Goal: Information Seeking & Learning: Learn about a topic

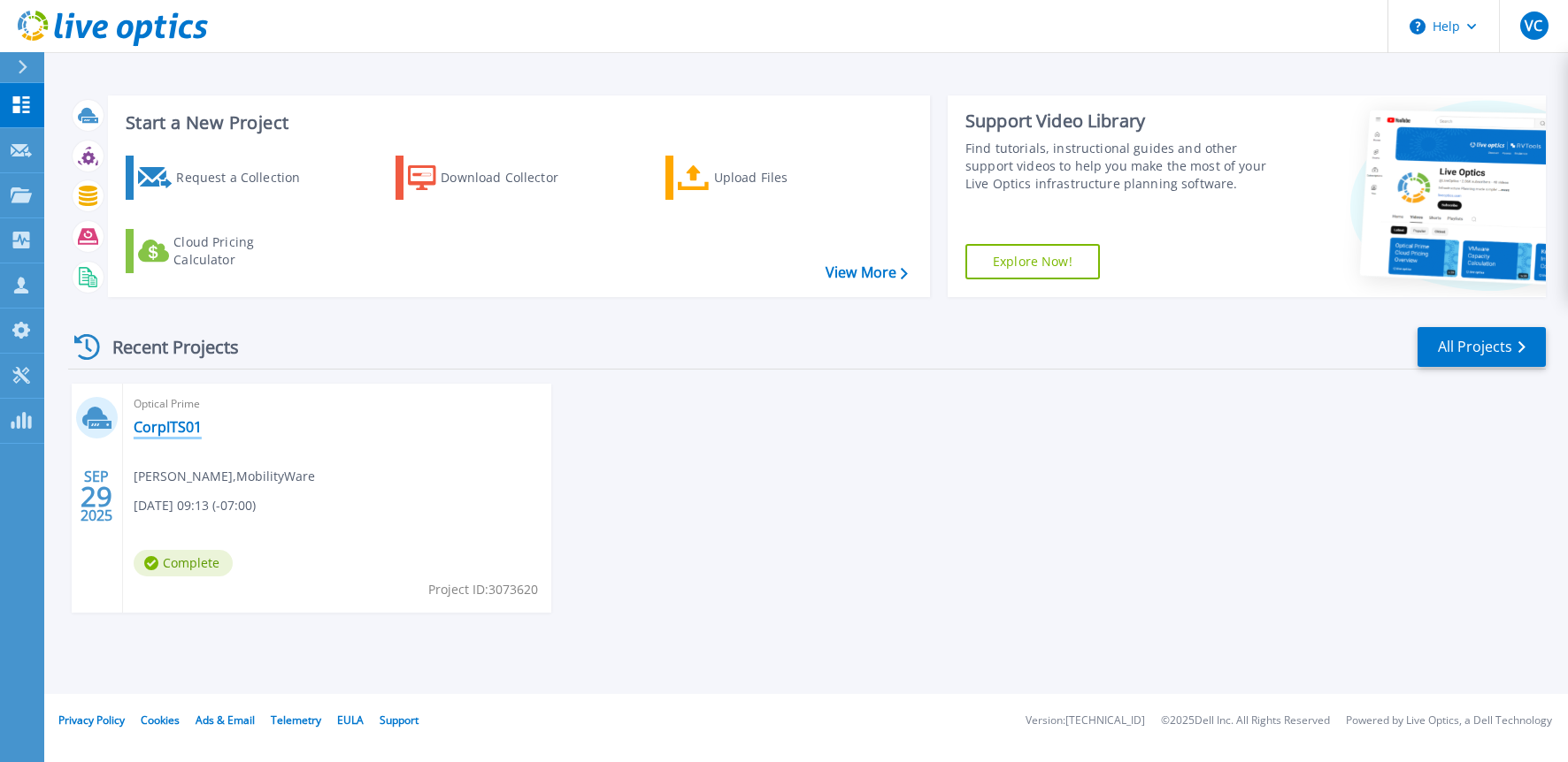
click at [141, 428] on link "CorpITS01" at bounding box center [168, 426] width 68 height 18
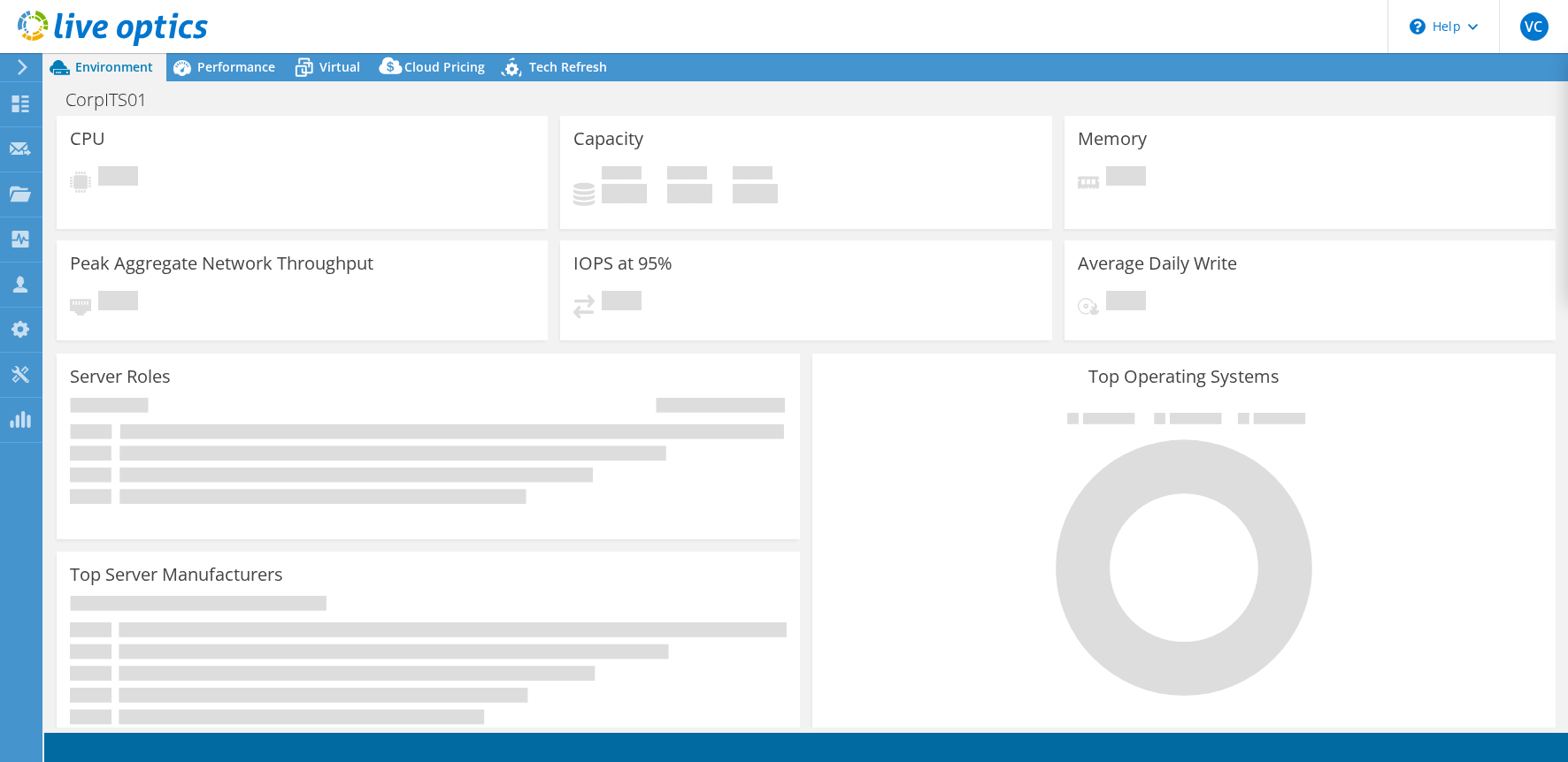
select select "USWest"
select select "USD"
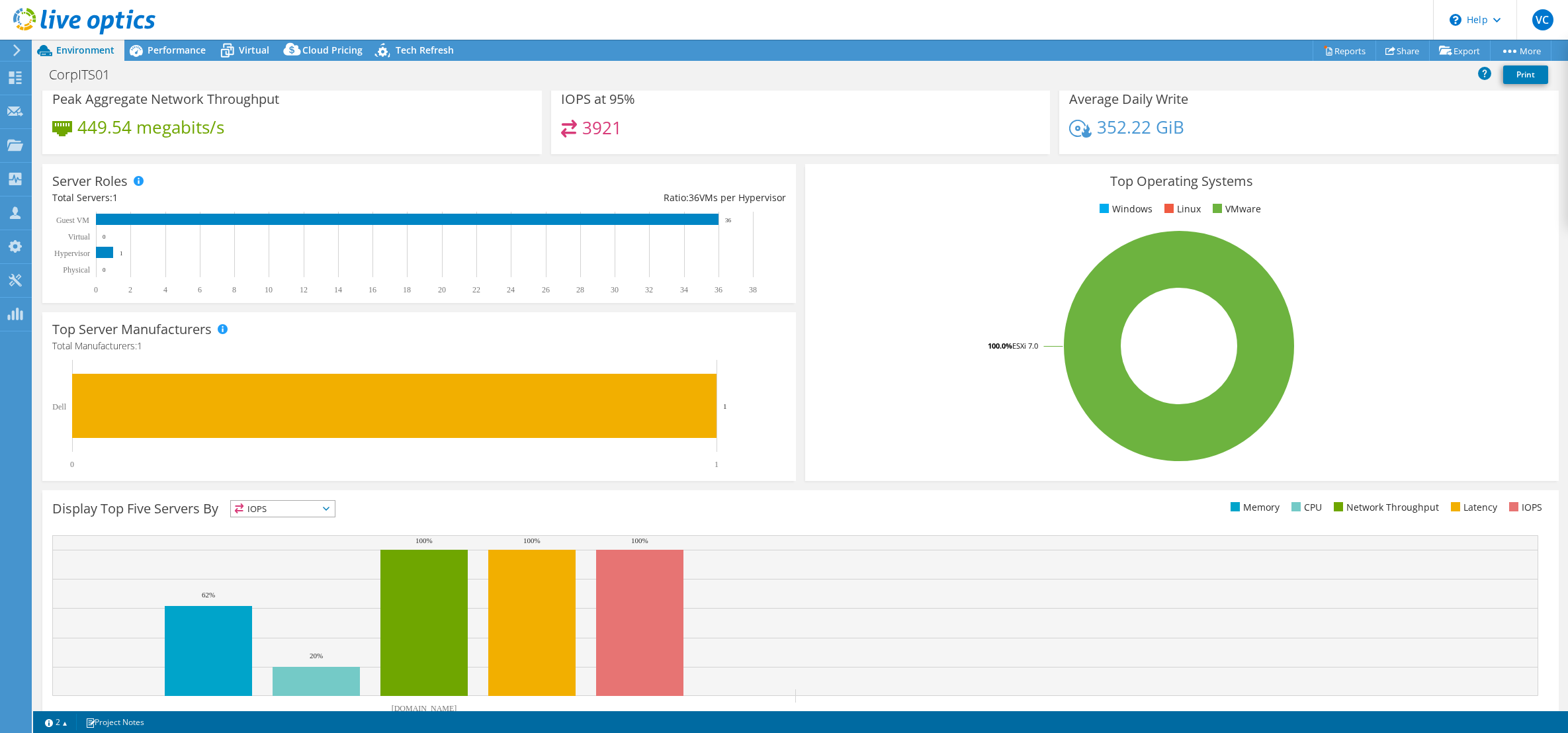
scroll to position [150, 0]
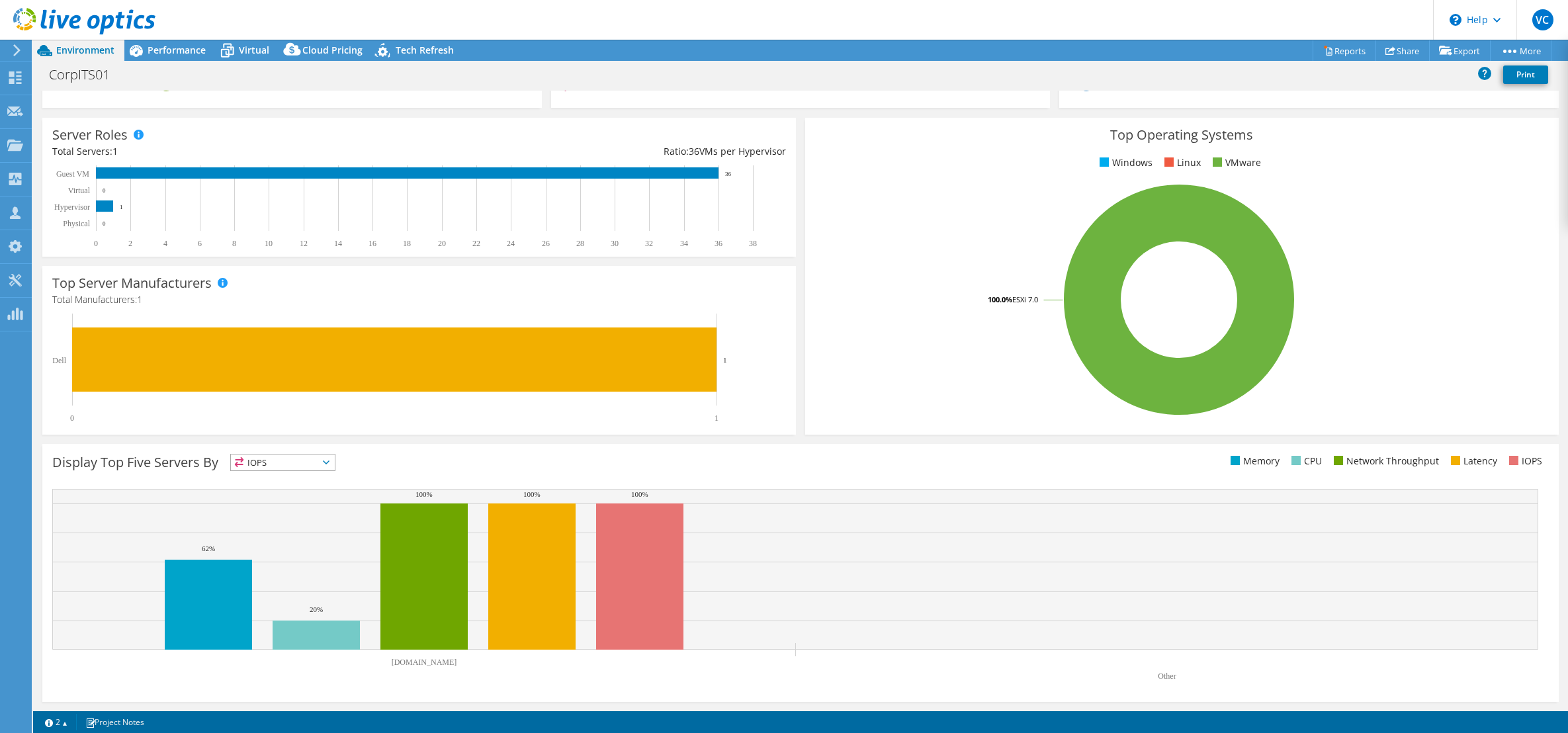
click at [322, 456] on span "IOPS" at bounding box center [283, 462] width 104 height 16
click at [297, 507] on li "CPU" at bounding box center [283, 516] width 104 height 19
click at [331, 460] on span "CPU" at bounding box center [283, 462] width 104 height 16
click at [312, 550] on li "Latency" at bounding box center [283, 554] width 104 height 19
click at [318, 465] on span "Latency" at bounding box center [275, 462] width 88 height 16
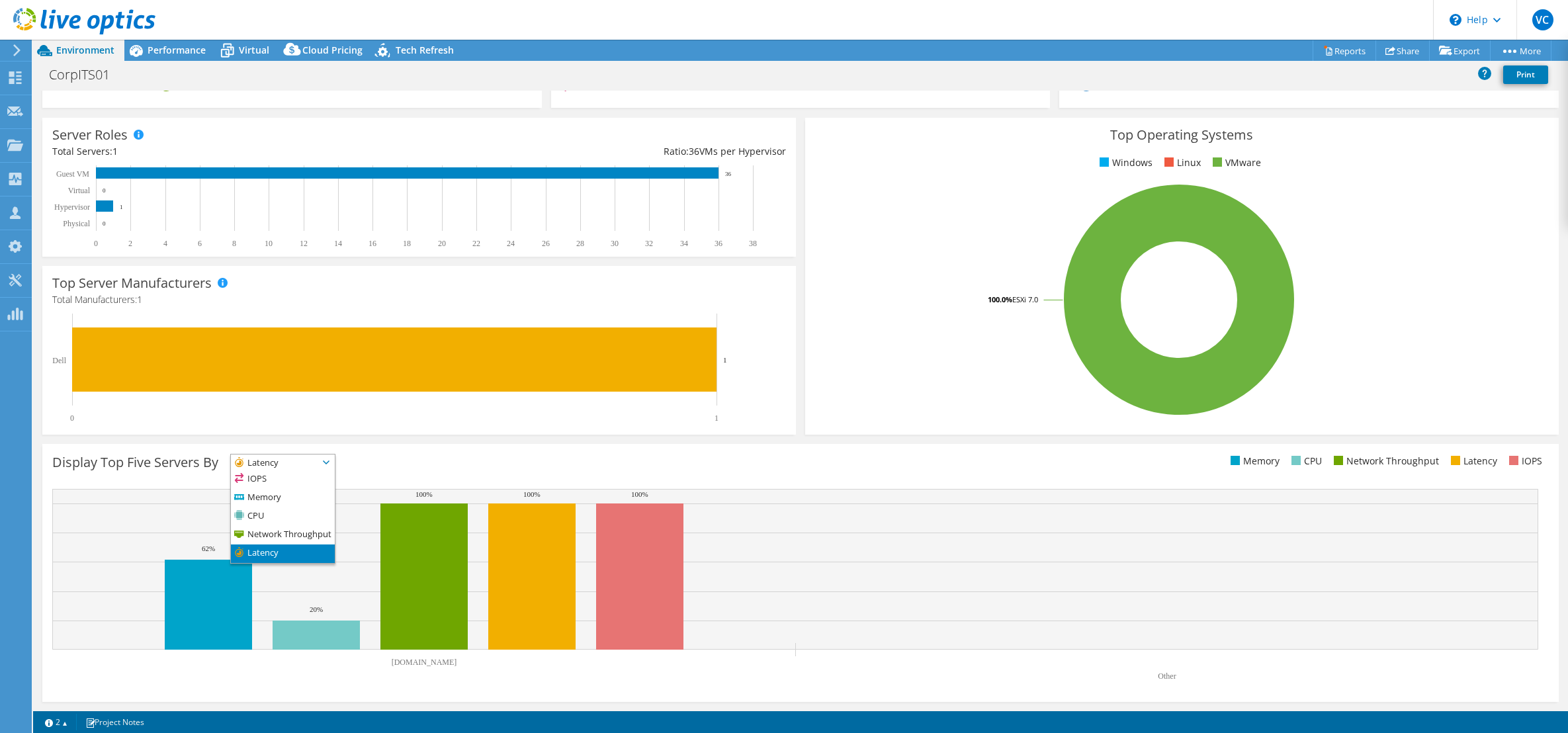
click at [296, 460] on span "Latency" at bounding box center [275, 462] width 88 height 16
click at [312, 462] on span "Latency" at bounding box center [275, 462] width 88 height 16
click at [296, 487] on li "IOPS" at bounding box center [283, 480] width 104 height 19
click at [311, 466] on span "IOPS" at bounding box center [275, 462] width 88 height 16
click at [298, 493] on li "Memory" at bounding box center [283, 498] width 104 height 19
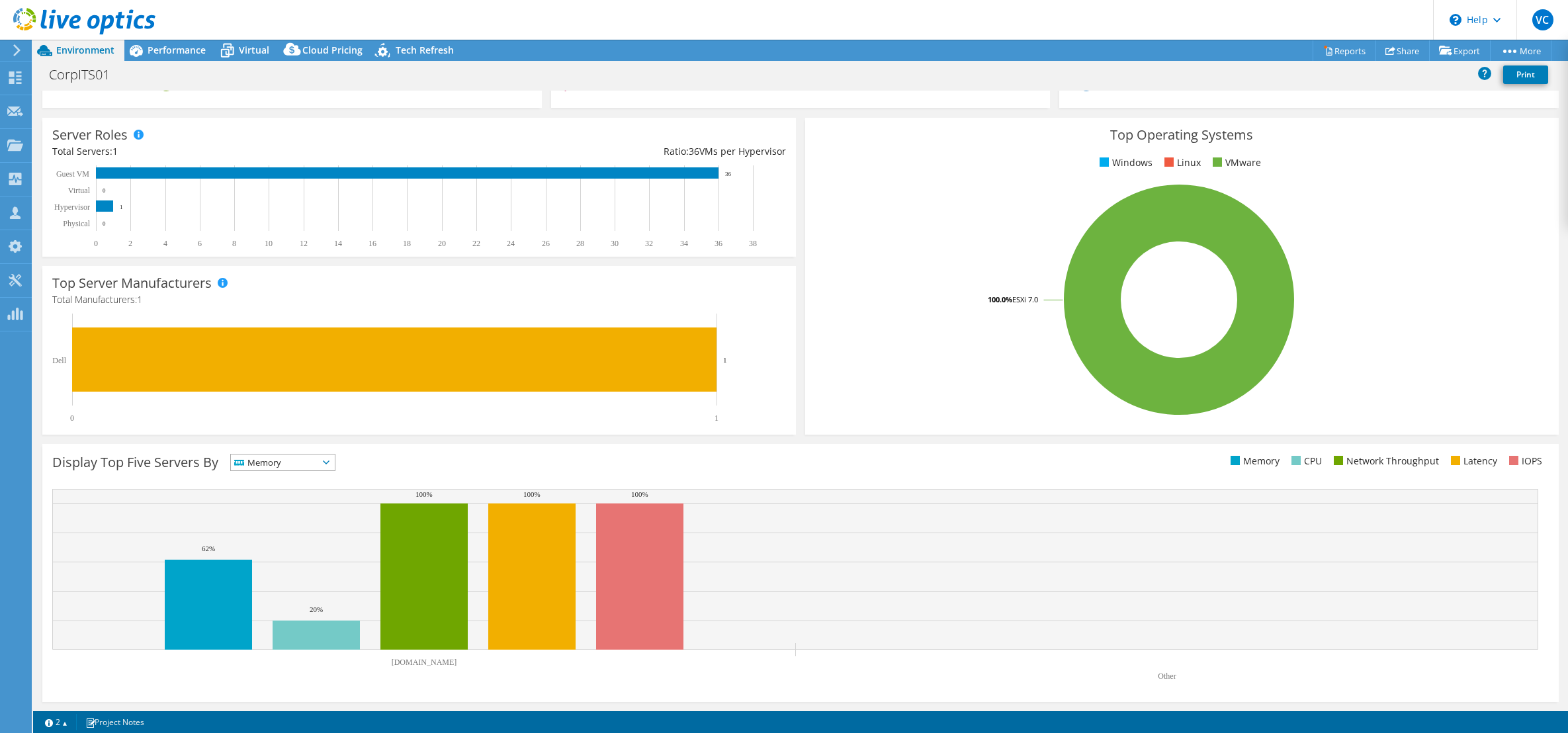
scroll to position [0, 0]
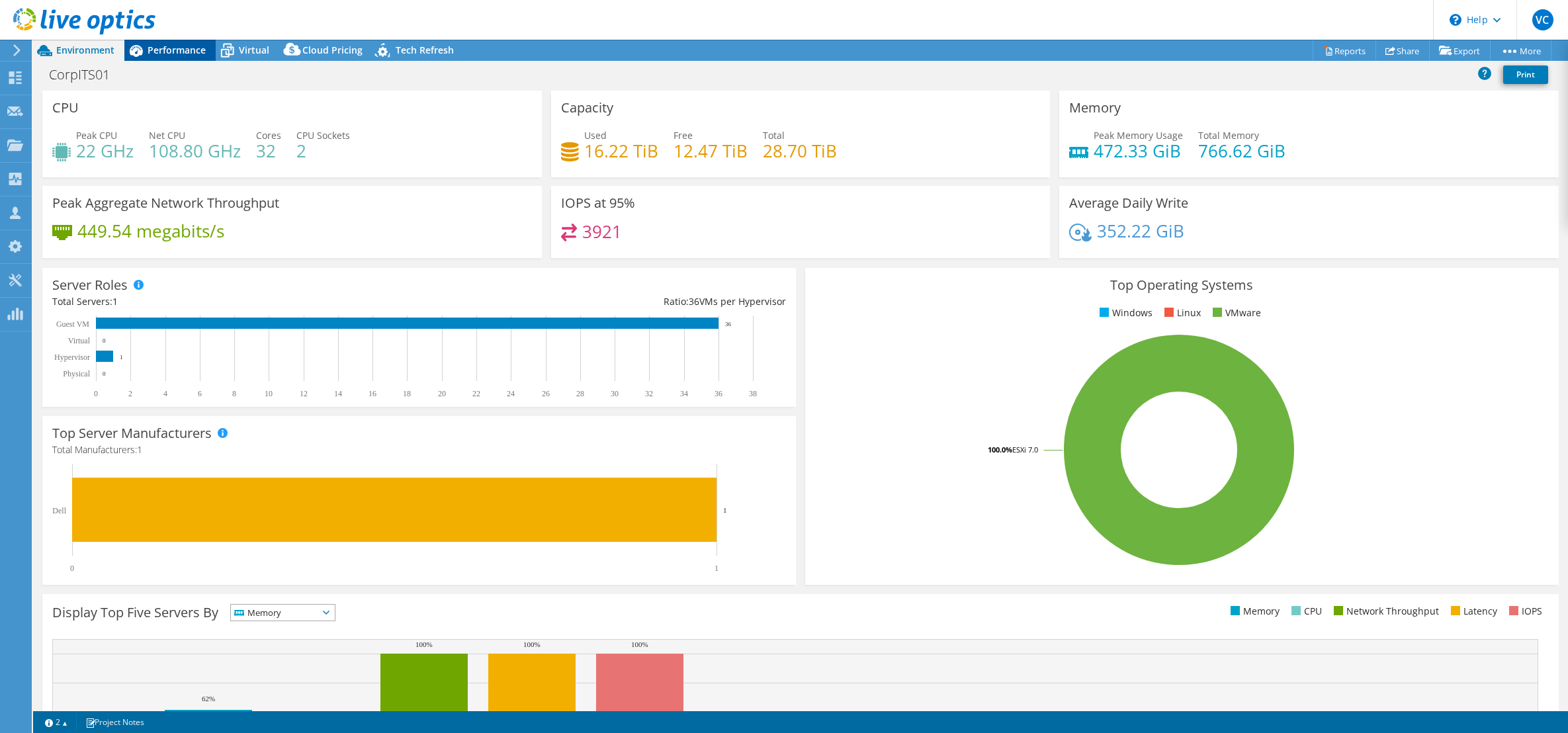
click at [200, 52] on span "Performance" at bounding box center [177, 50] width 58 height 12
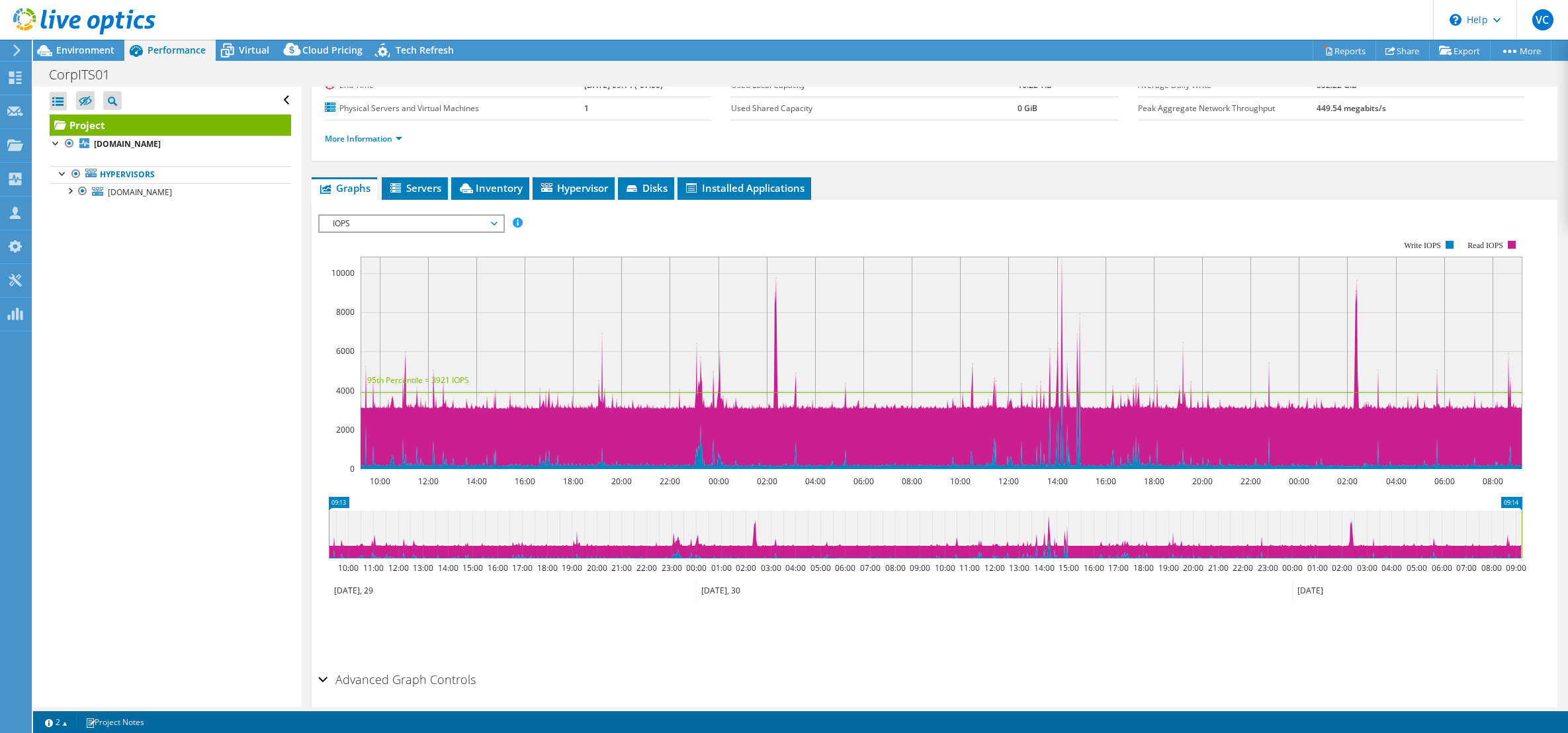
scroll to position [195, 0]
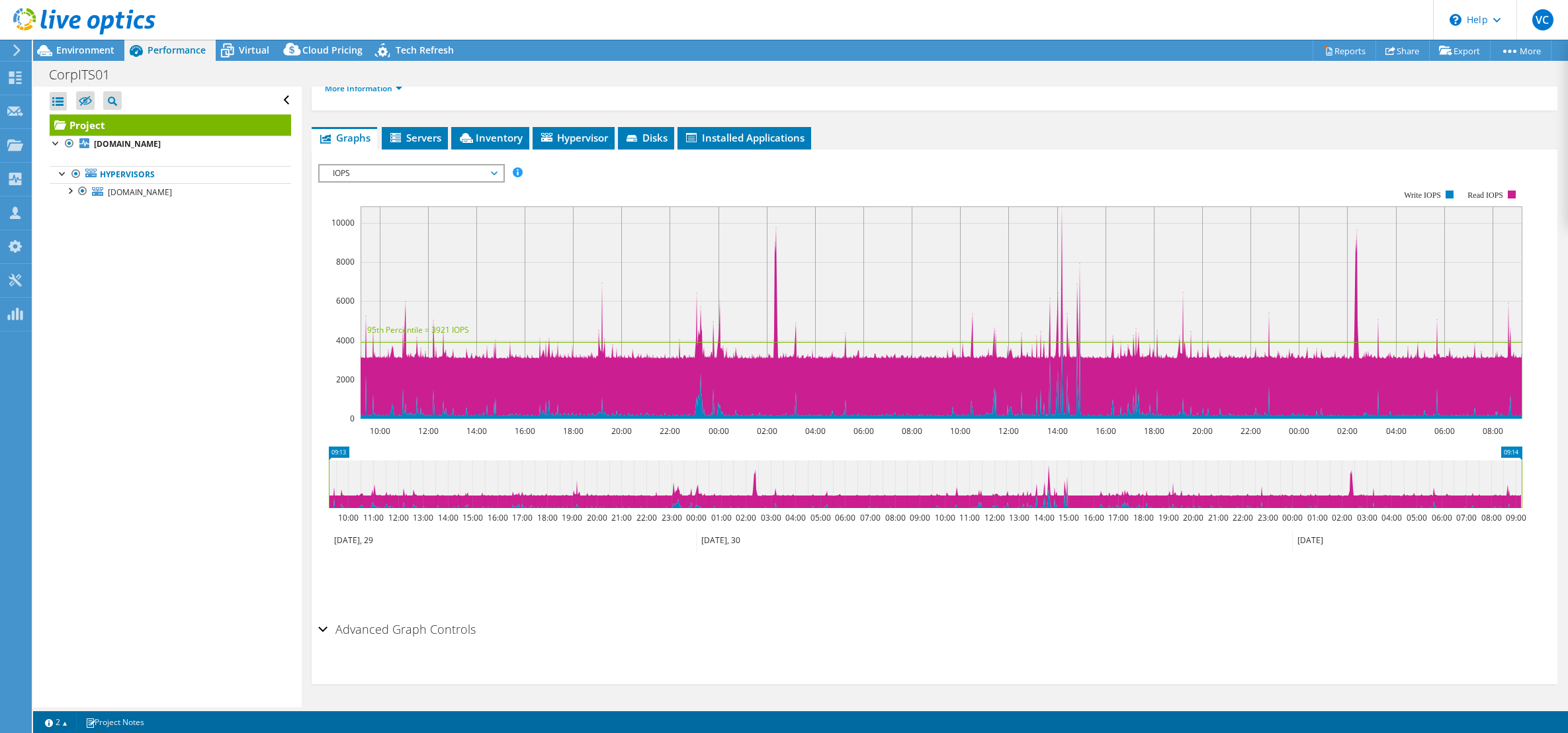
click at [322, 569] on div "Advanced Graph Controls" at bounding box center [934, 629] width 1233 height 28
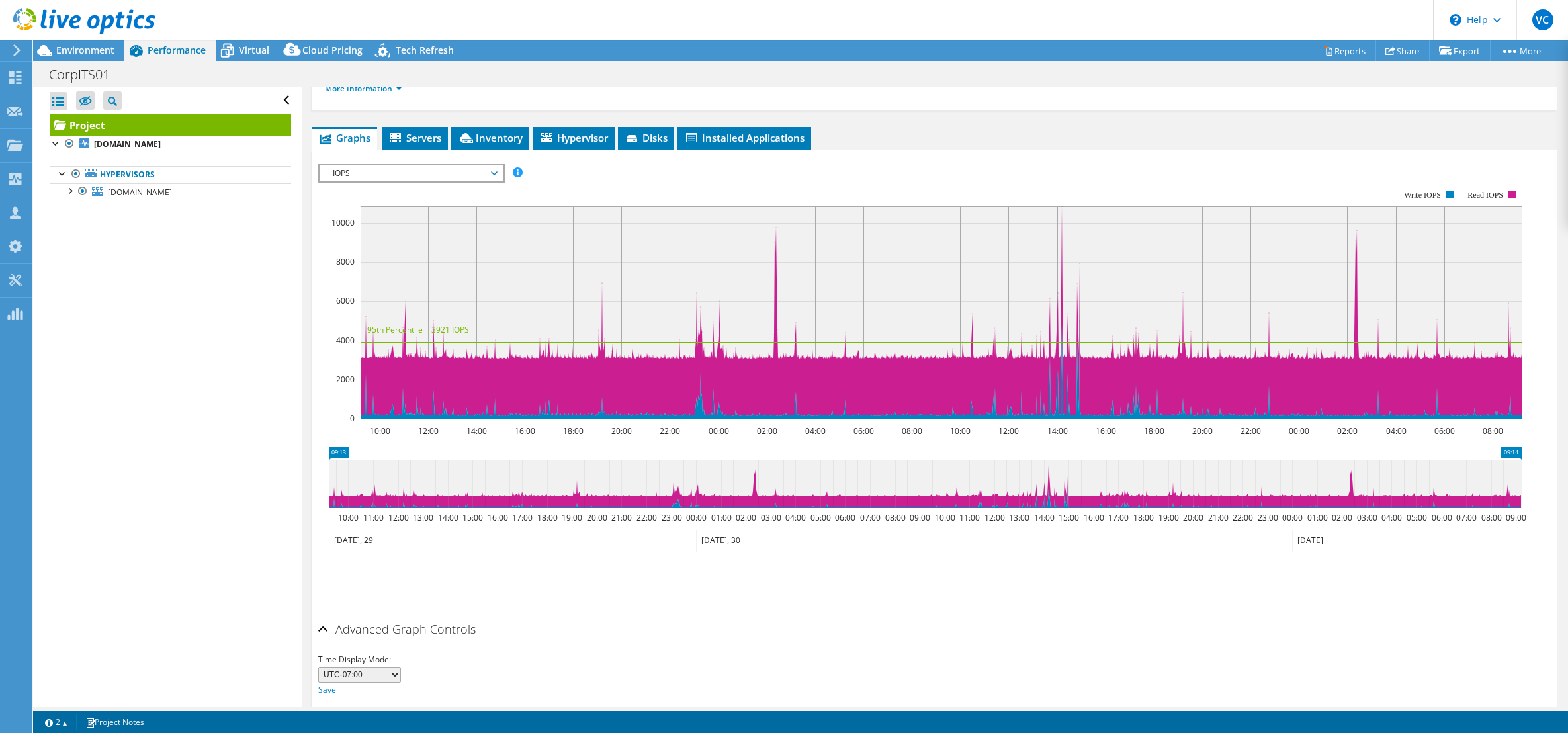
scroll to position [248, 0]
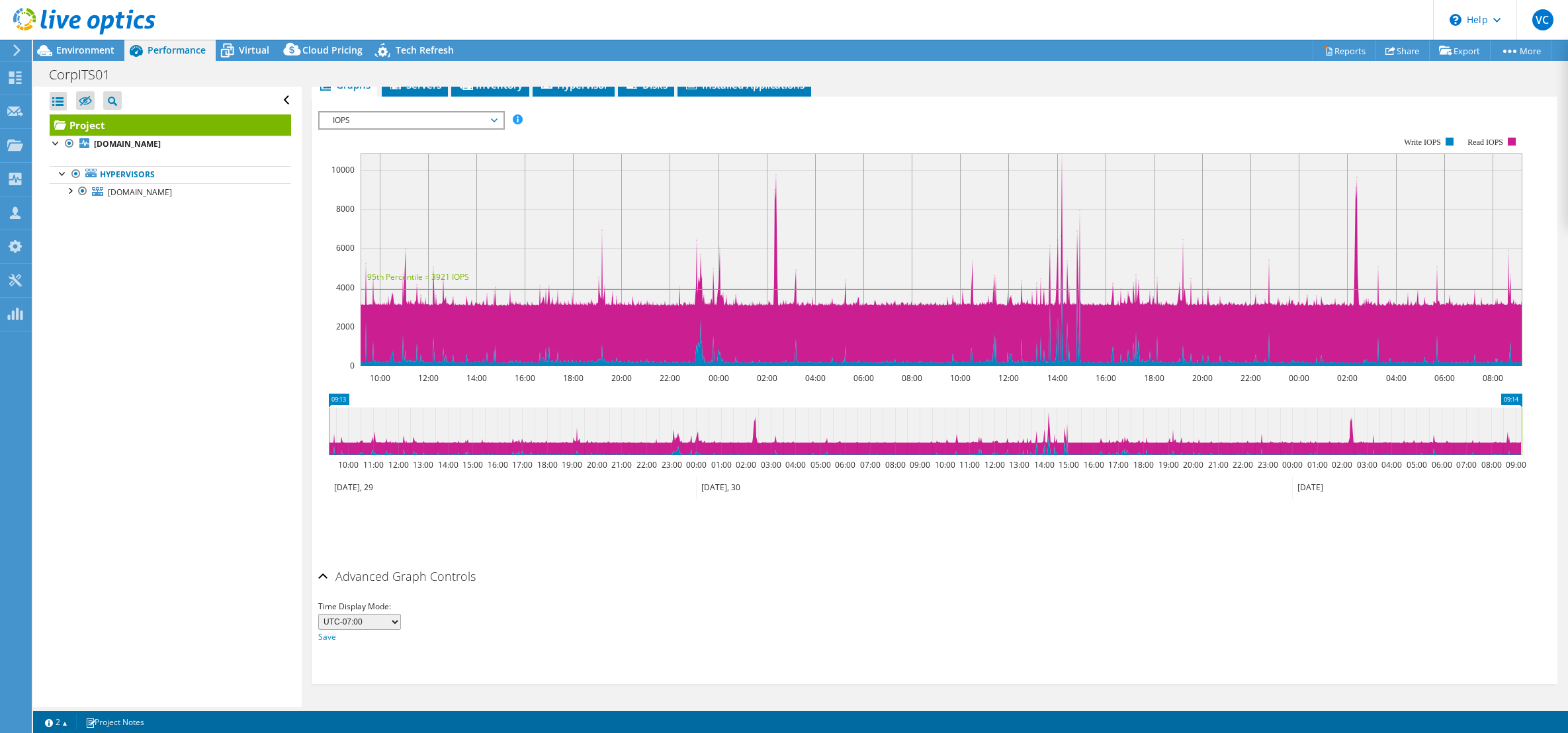
click at [395, 569] on select "UTC-12:00 UTC-11:00 UTC-10:00 UTC-09:30 UTC-09:00 UTC-08:00 UTC-07:00 UTC-06:00…" at bounding box center [360, 622] width 83 height 16
click at [505, 569] on div "Advanced Graph Controls" at bounding box center [934, 577] width 1233 height 28
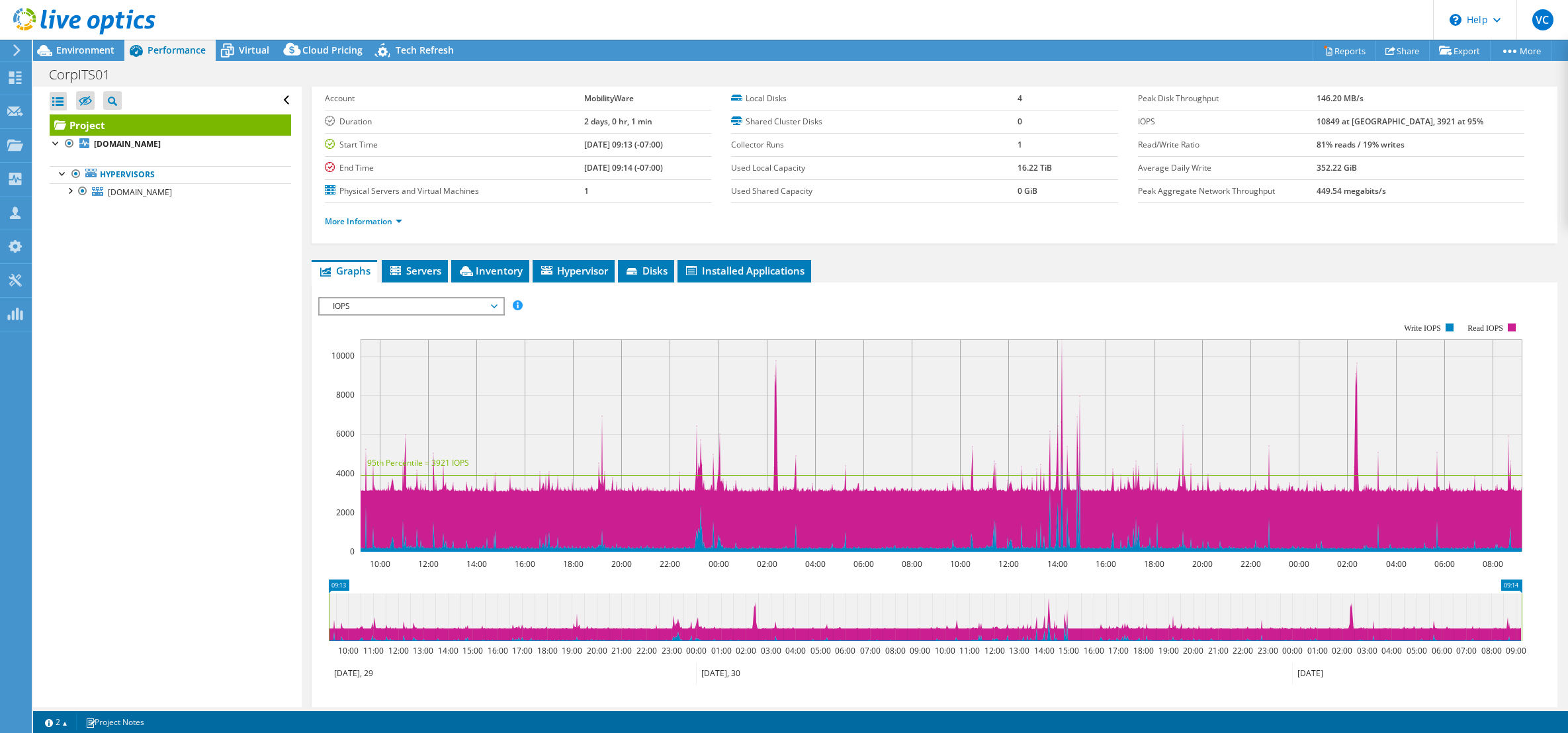
scroll to position [0, 0]
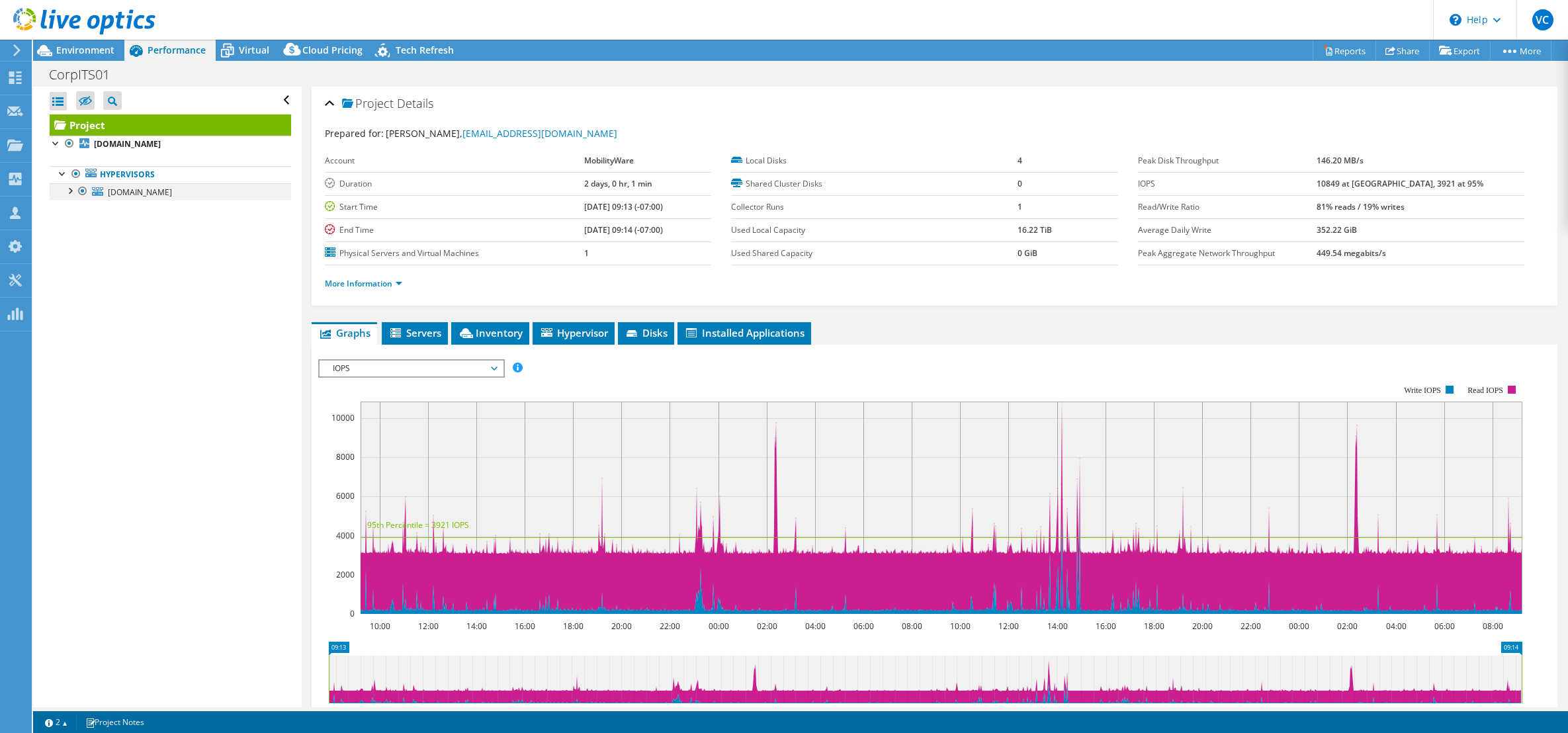
click at [64, 189] on div at bounding box center [69, 190] width 13 height 13
click at [70, 291] on div at bounding box center [76, 288] width 13 height 13
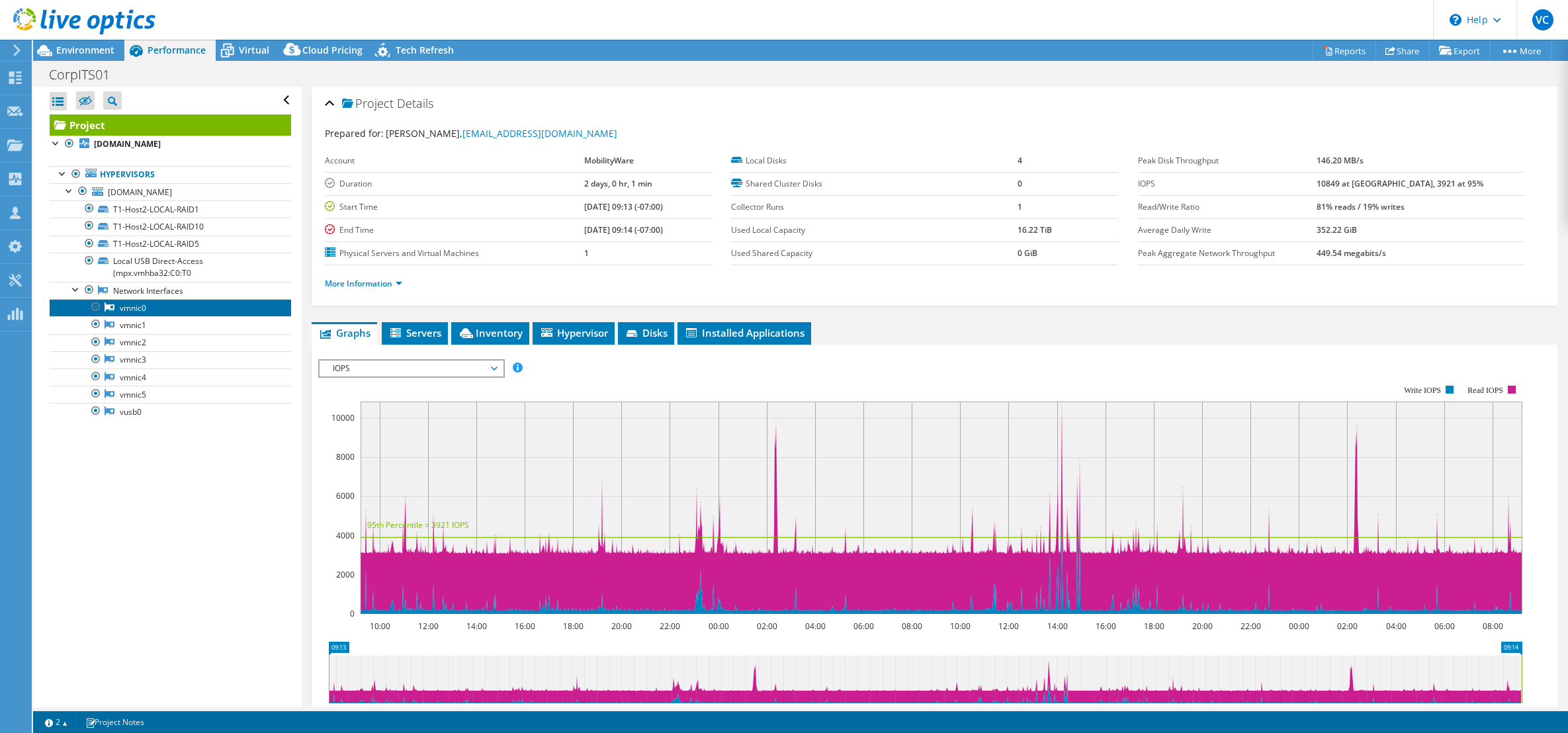
click at [131, 311] on link "vmnic0" at bounding box center [170, 307] width 242 height 17
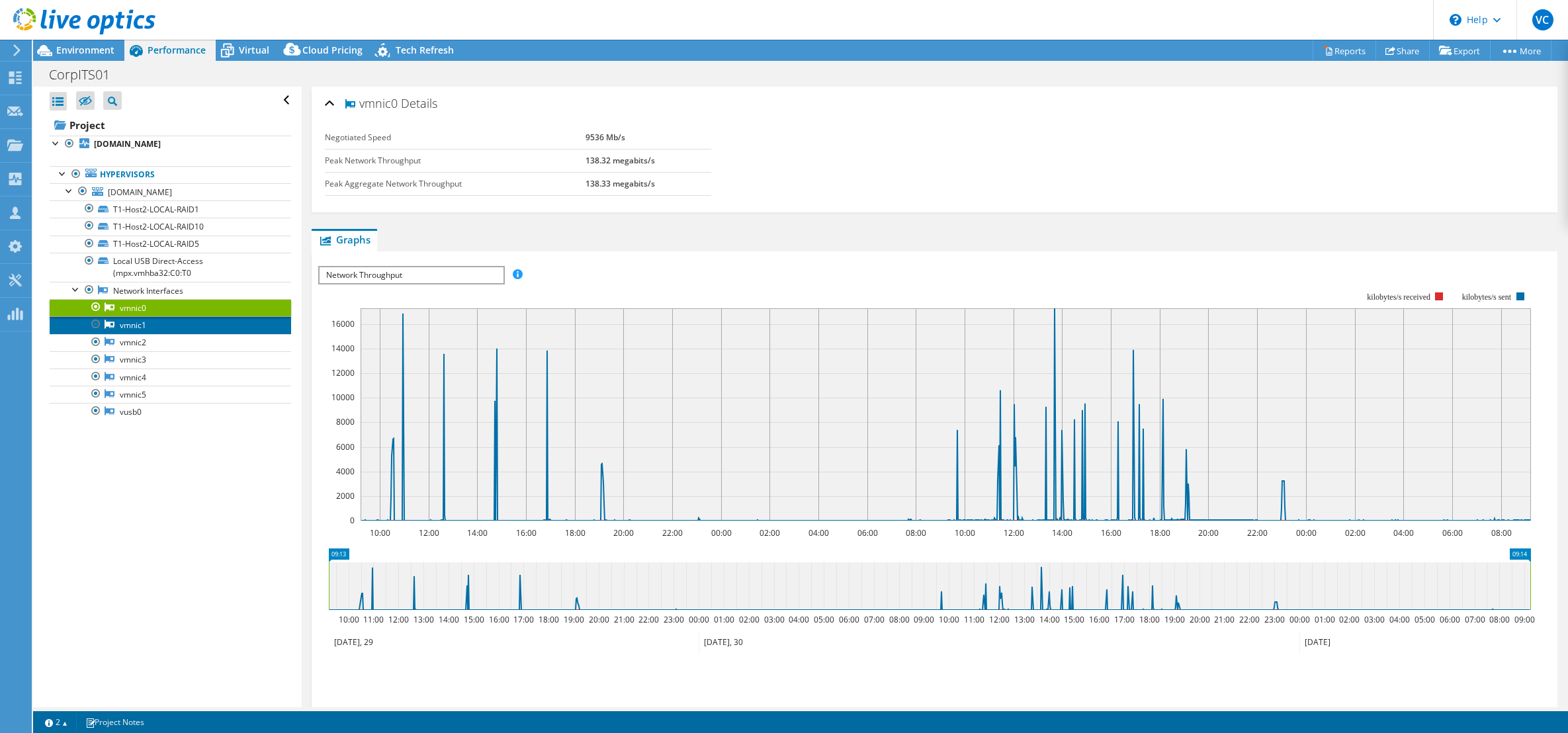
click at [135, 322] on link "vmnic1" at bounding box center [170, 324] width 242 height 17
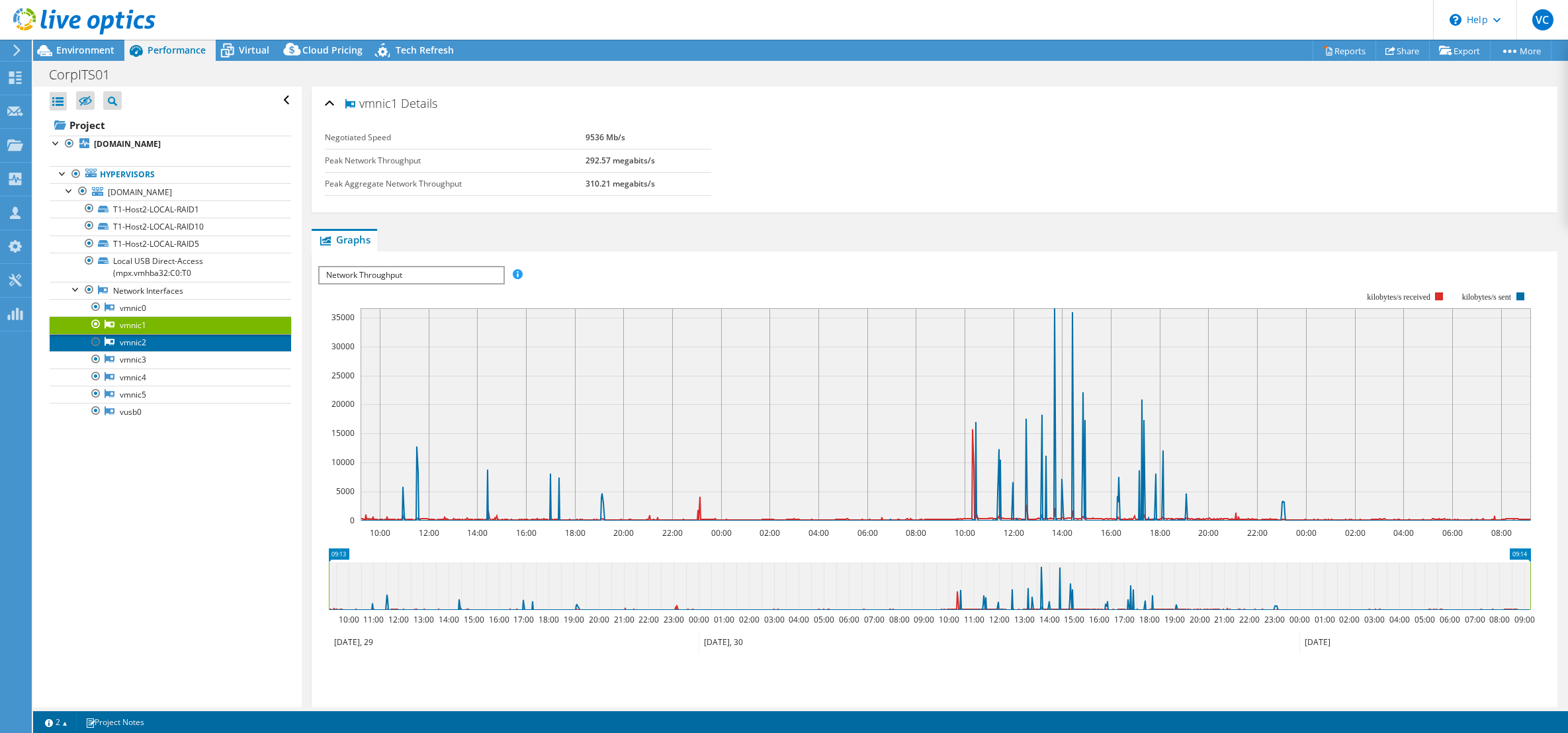
click at [135, 344] on link "vmnic2" at bounding box center [170, 342] width 242 height 17
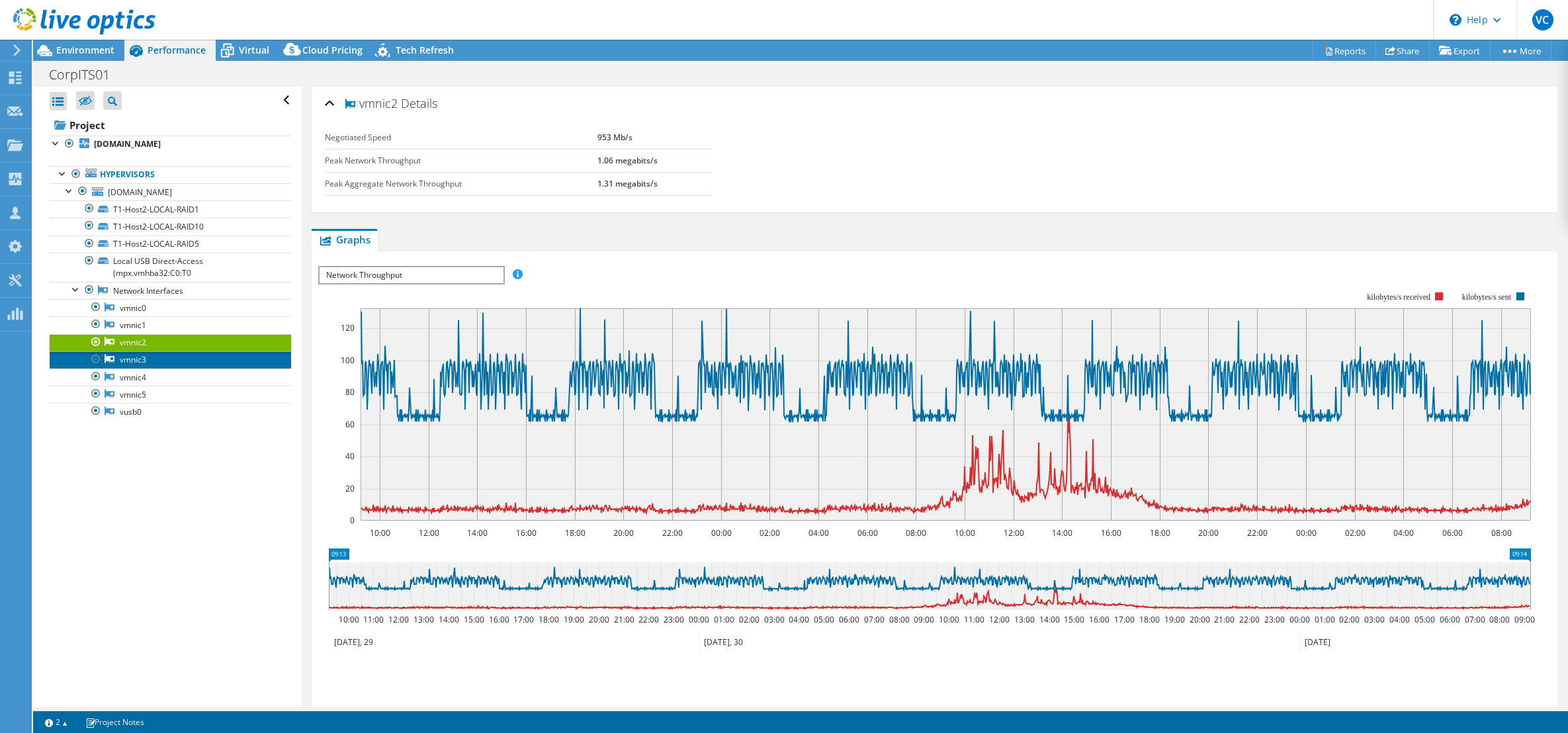
click at [136, 361] on link "vmnic3" at bounding box center [170, 360] width 242 height 17
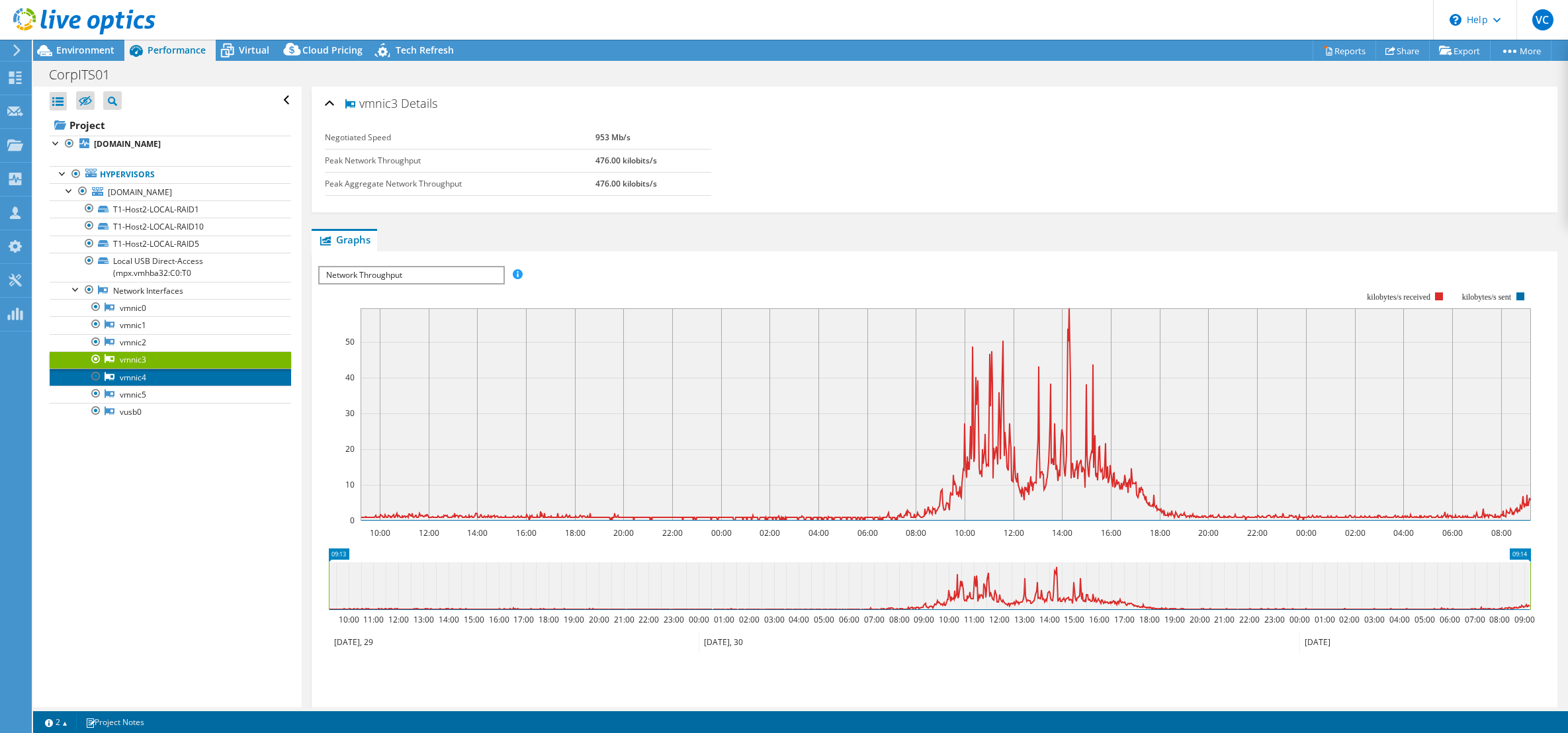
click at [137, 373] on link "vmnic4" at bounding box center [170, 377] width 242 height 17
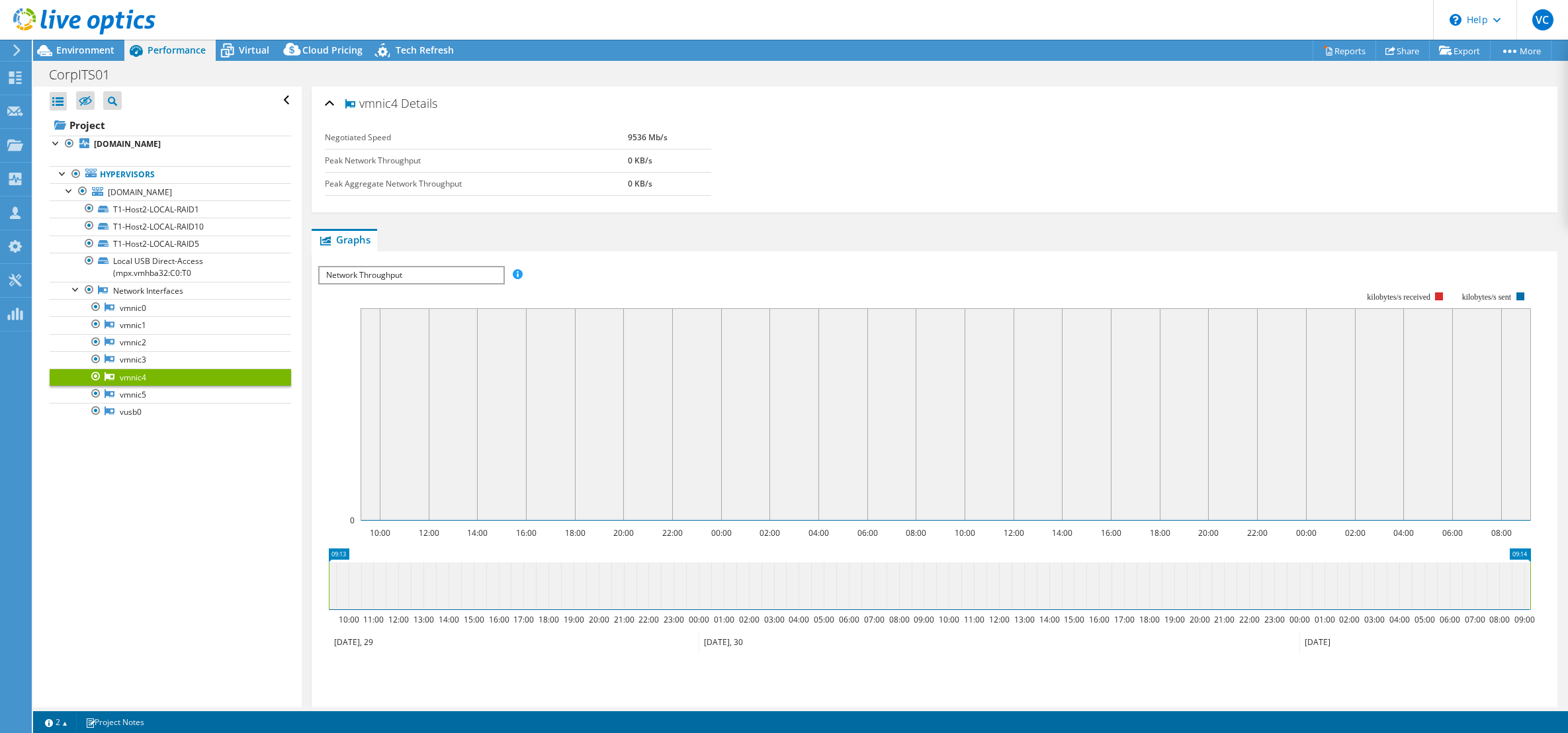
click at [138, 386] on link "vmnic4" at bounding box center [170, 377] width 242 height 17
click at [141, 393] on link "vmnic5" at bounding box center [170, 394] width 242 height 17
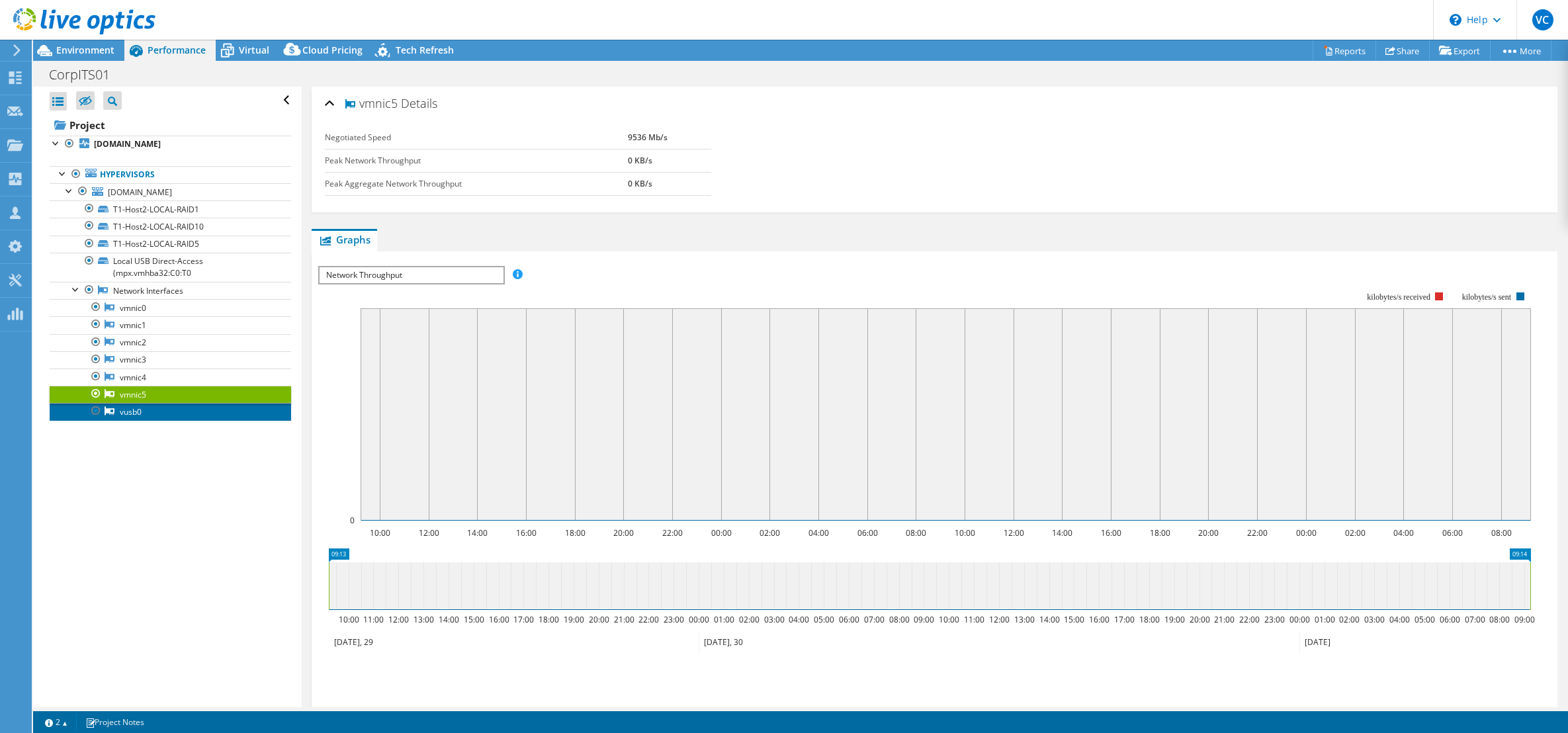
click at [142, 413] on link "vusb0" at bounding box center [170, 411] width 242 height 17
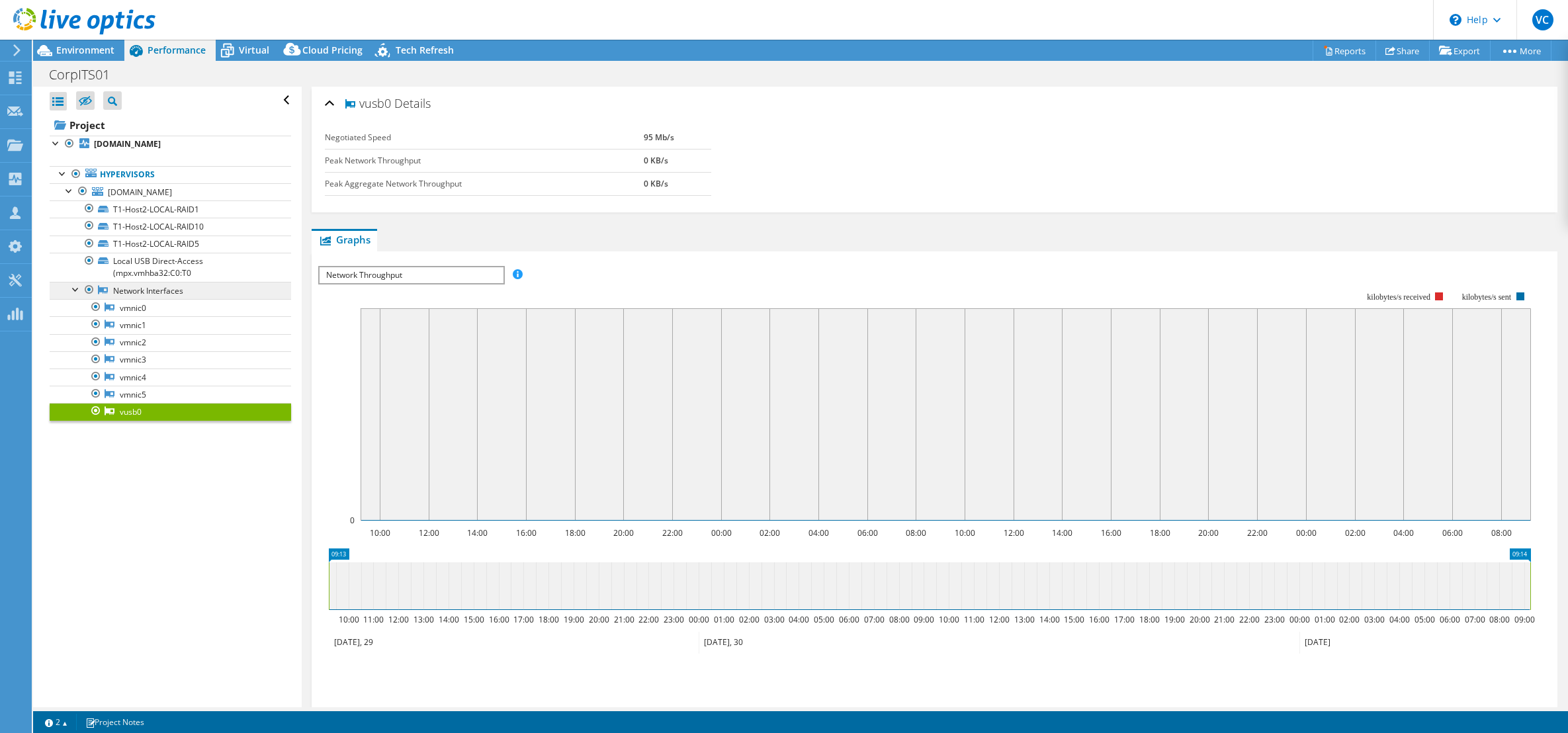
click at [127, 293] on link "Network Interfaces" at bounding box center [170, 290] width 242 height 17
click at [1172, 172] on div "Negotiated Speed 95 Mb/s Peak Network Throughput 0 KB/s Peak Aggregate Network …" at bounding box center [934, 153] width 1219 height 53
click at [420, 50] on span "Tech Refresh" at bounding box center [424, 50] width 58 height 12
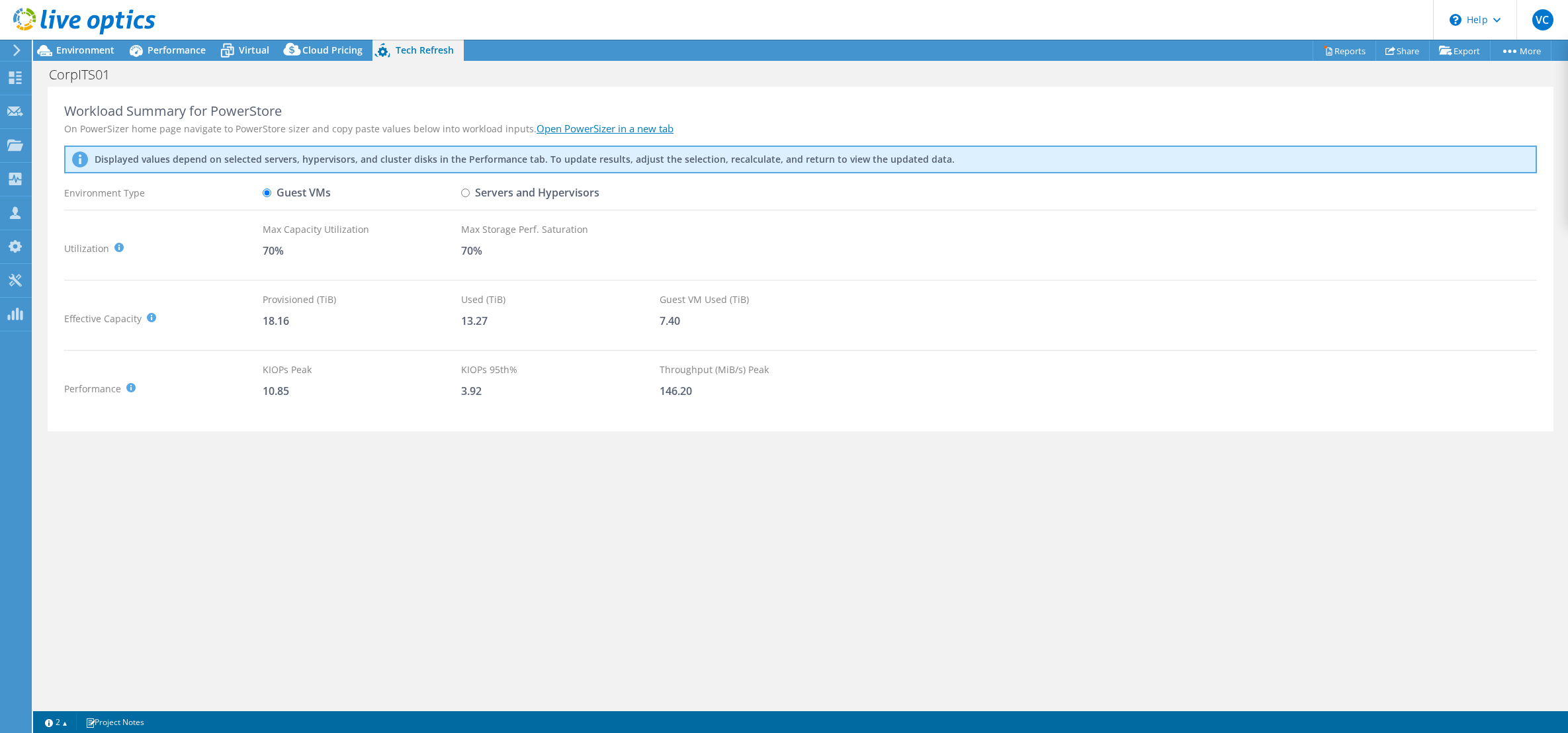
click at [202, 480] on div "Workload Summary for PowerStore On PowerSizer home page navigate to PowerStore …" at bounding box center [801, 397] width 1535 height 620
click at [63, 56] on span "Environment" at bounding box center [85, 50] width 58 height 12
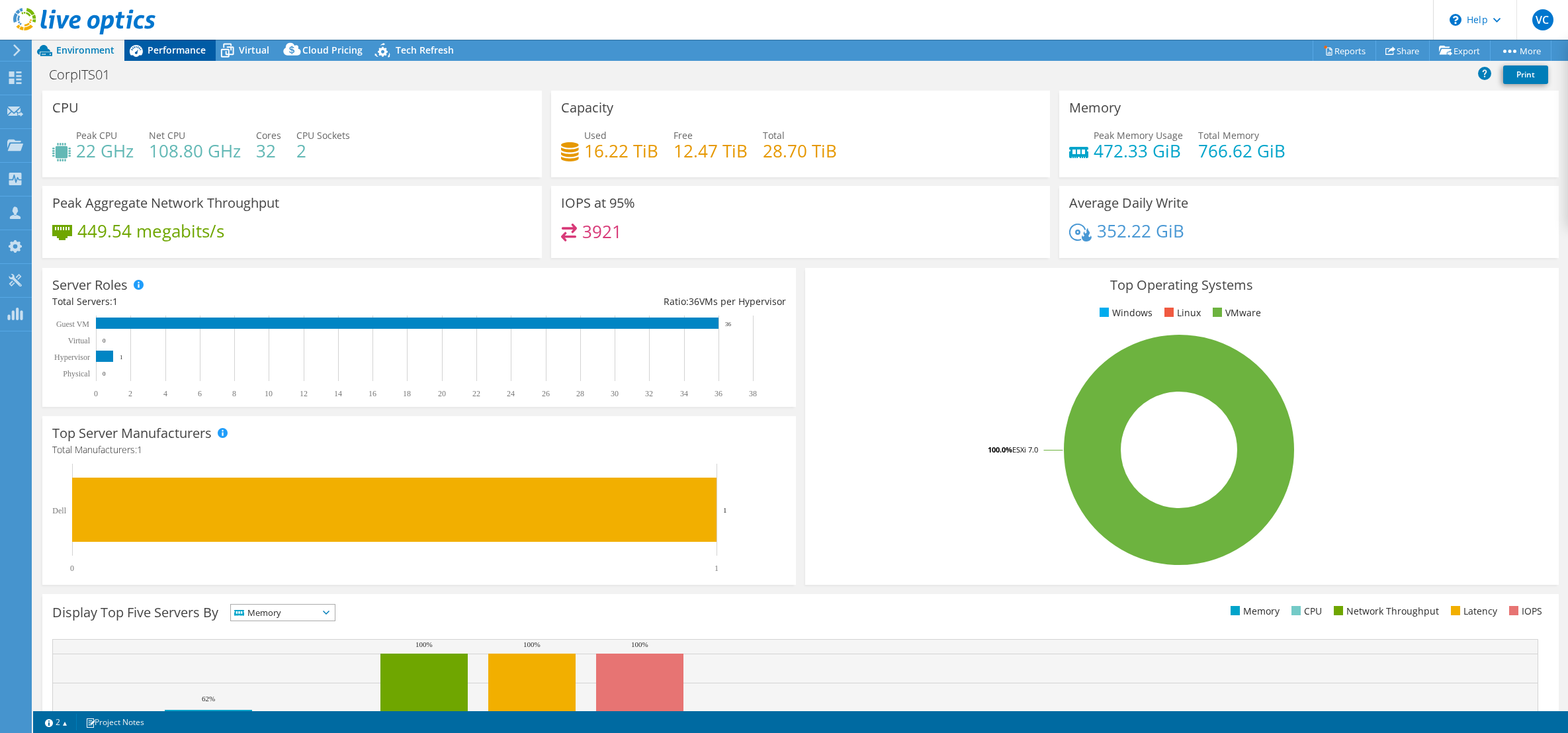
click at [178, 45] on span "Performance" at bounding box center [177, 50] width 58 height 12
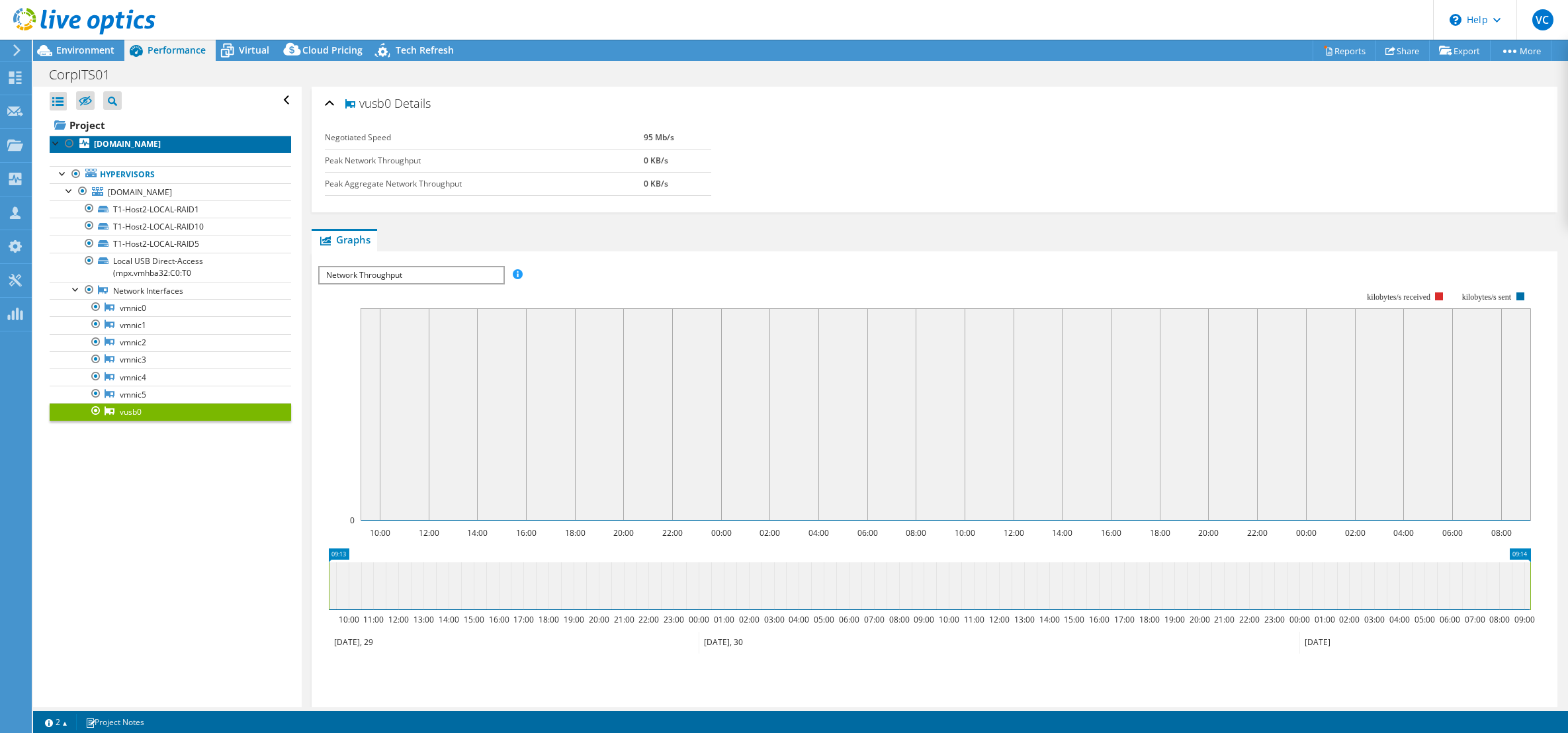
click at [113, 139] on b "[DOMAIN_NAME]" at bounding box center [127, 144] width 67 height 11
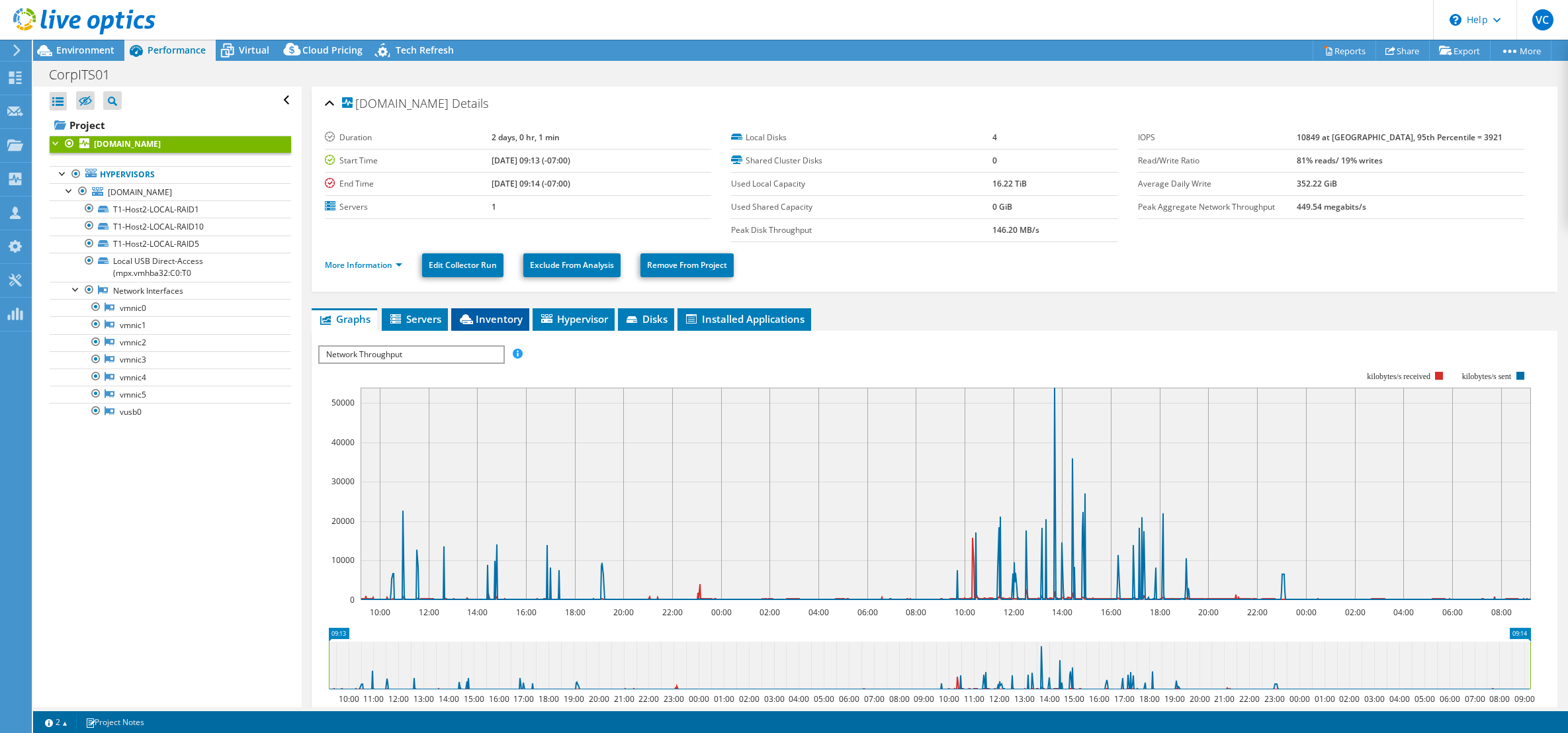
click at [482, 326] on li "Inventory" at bounding box center [490, 320] width 78 height 23
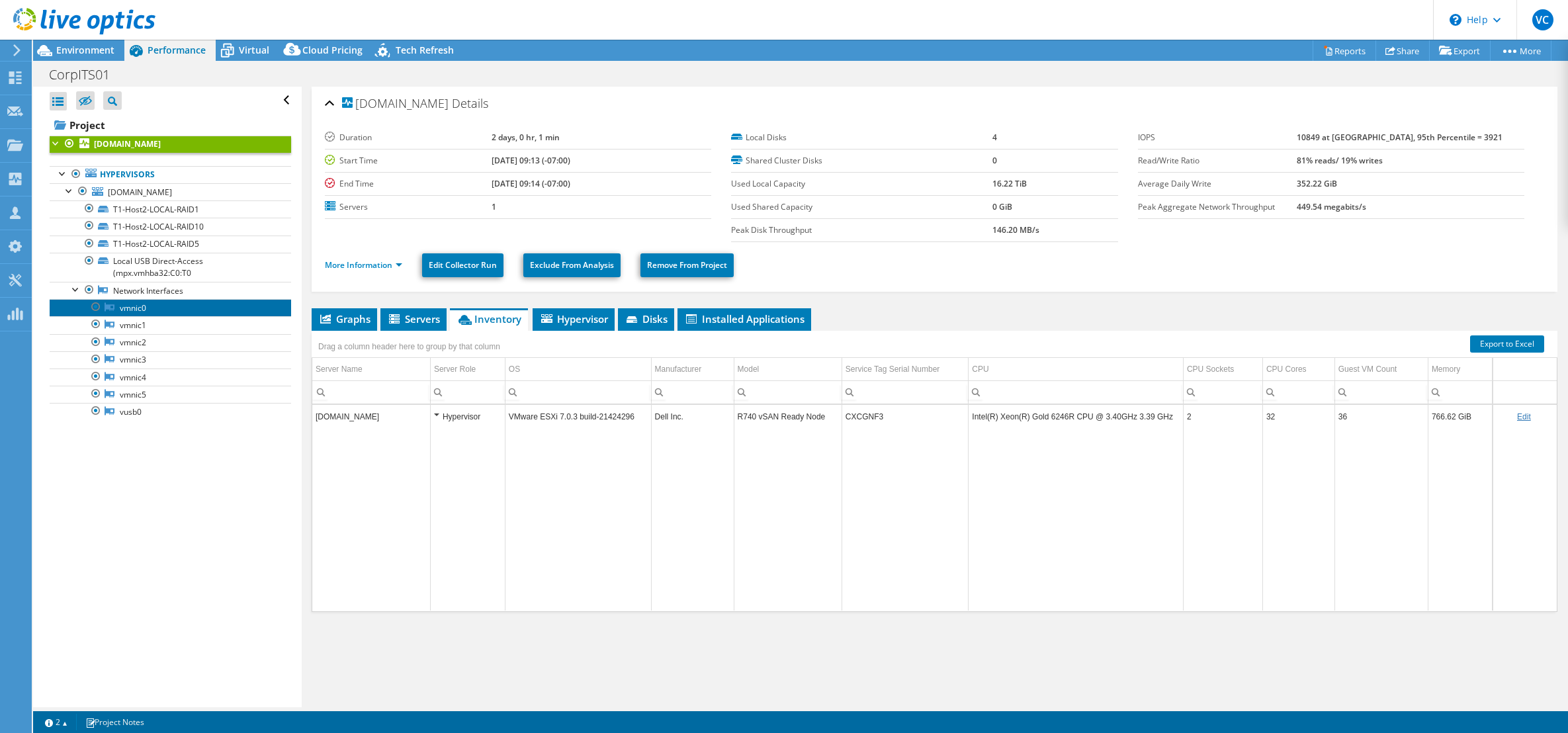
click at [122, 311] on link "vmnic0" at bounding box center [170, 307] width 242 height 17
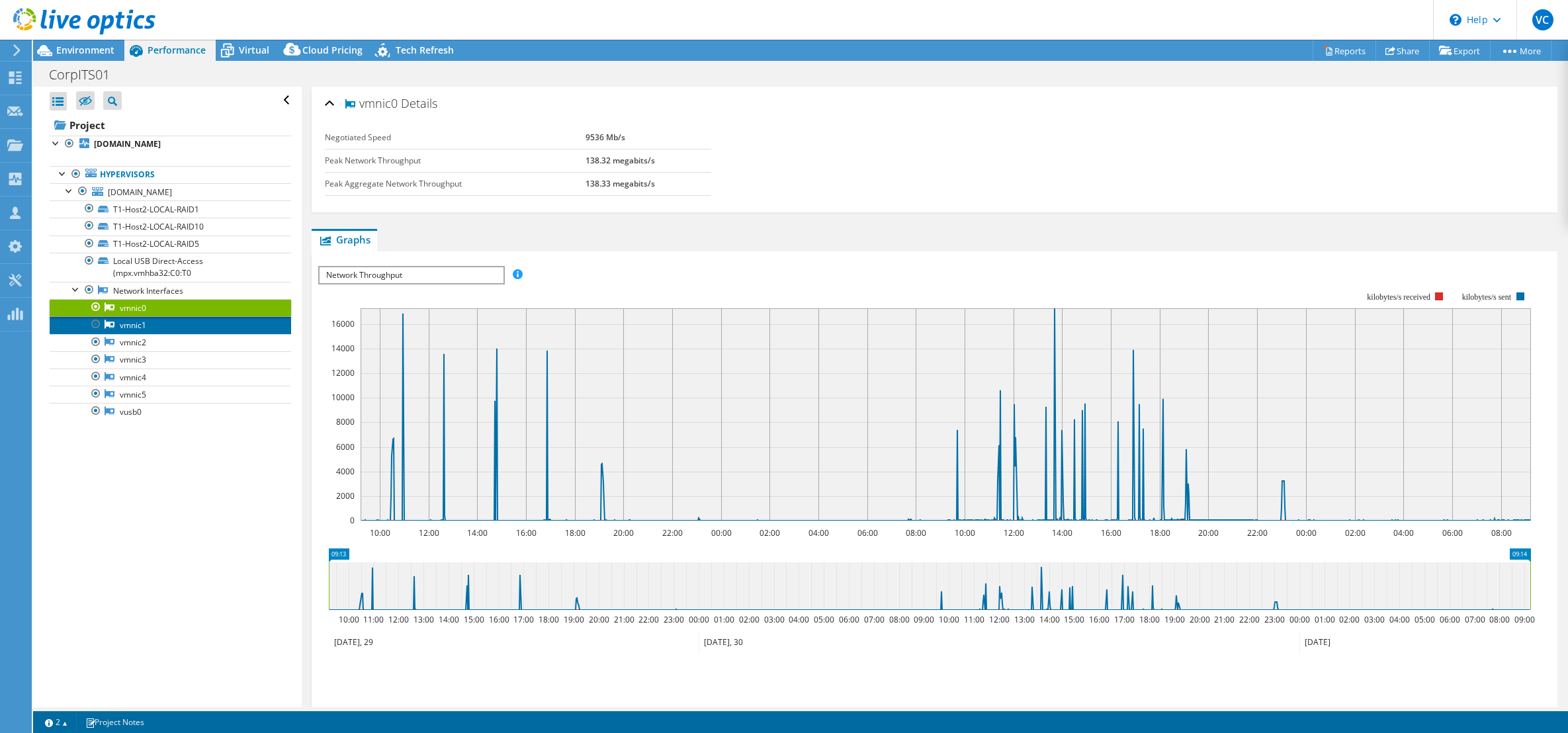
click at [127, 326] on link "vmnic1" at bounding box center [170, 324] width 242 height 17
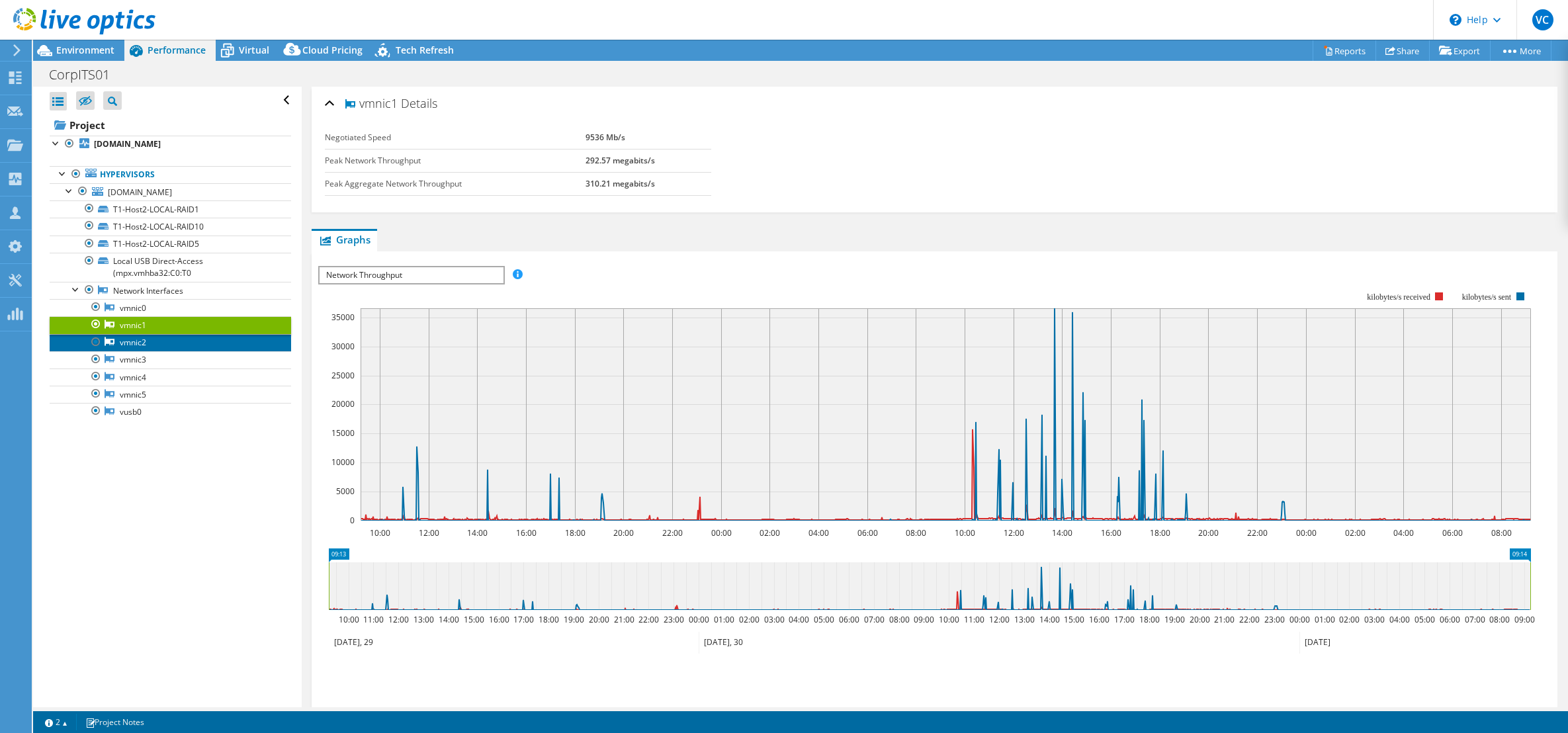
click at [130, 340] on link "vmnic2" at bounding box center [170, 342] width 242 height 17
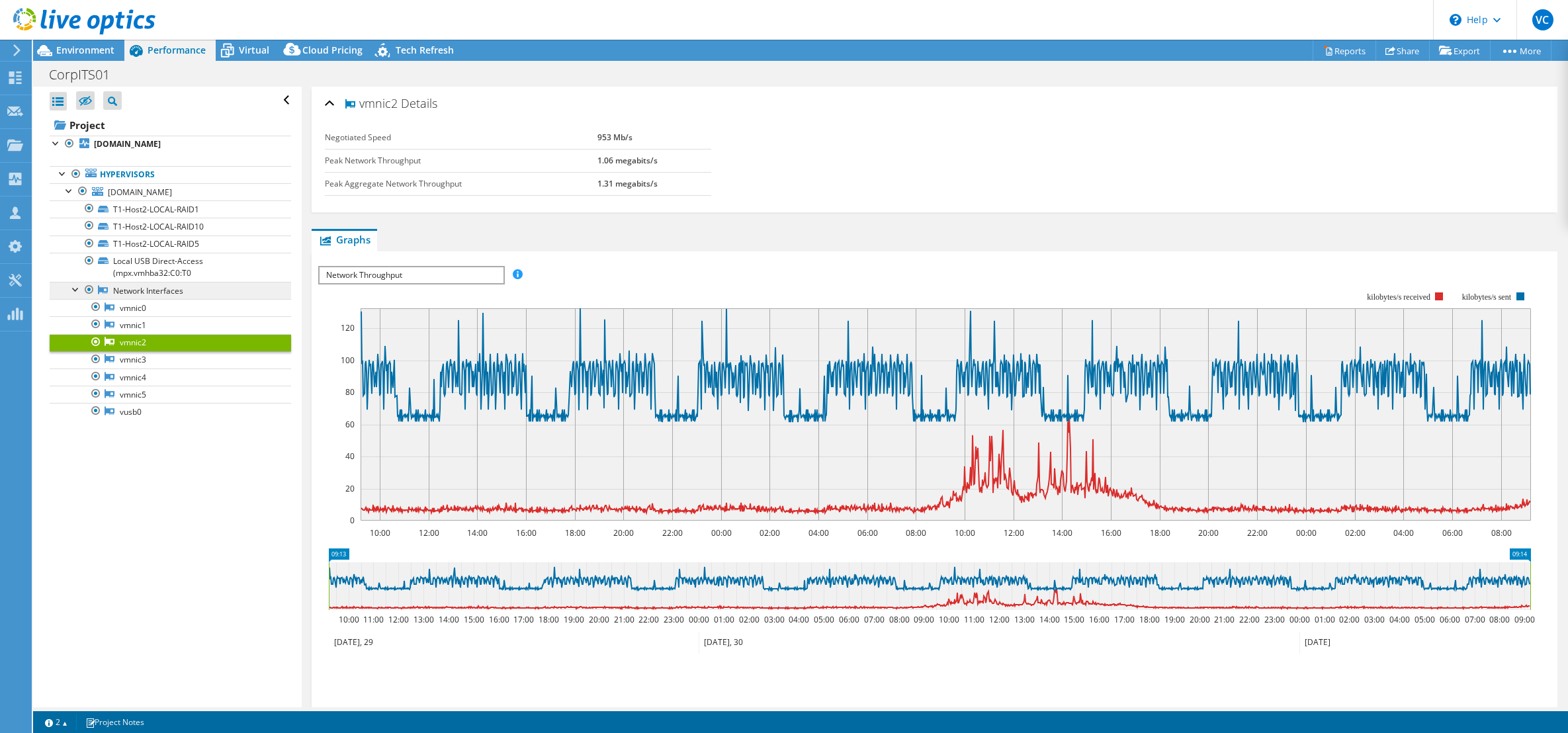
click at [124, 295] on link "Network Interfaces" at bounding box center [170, 290] width 242 height 17
click at [147, 182] on link "Hypervisors" at bounding box center [170, 175] width 242 height 17
click at [136, 149] on b "[DOMAIN_NAME]" at bounding box center [127, 144] width 67 height 11
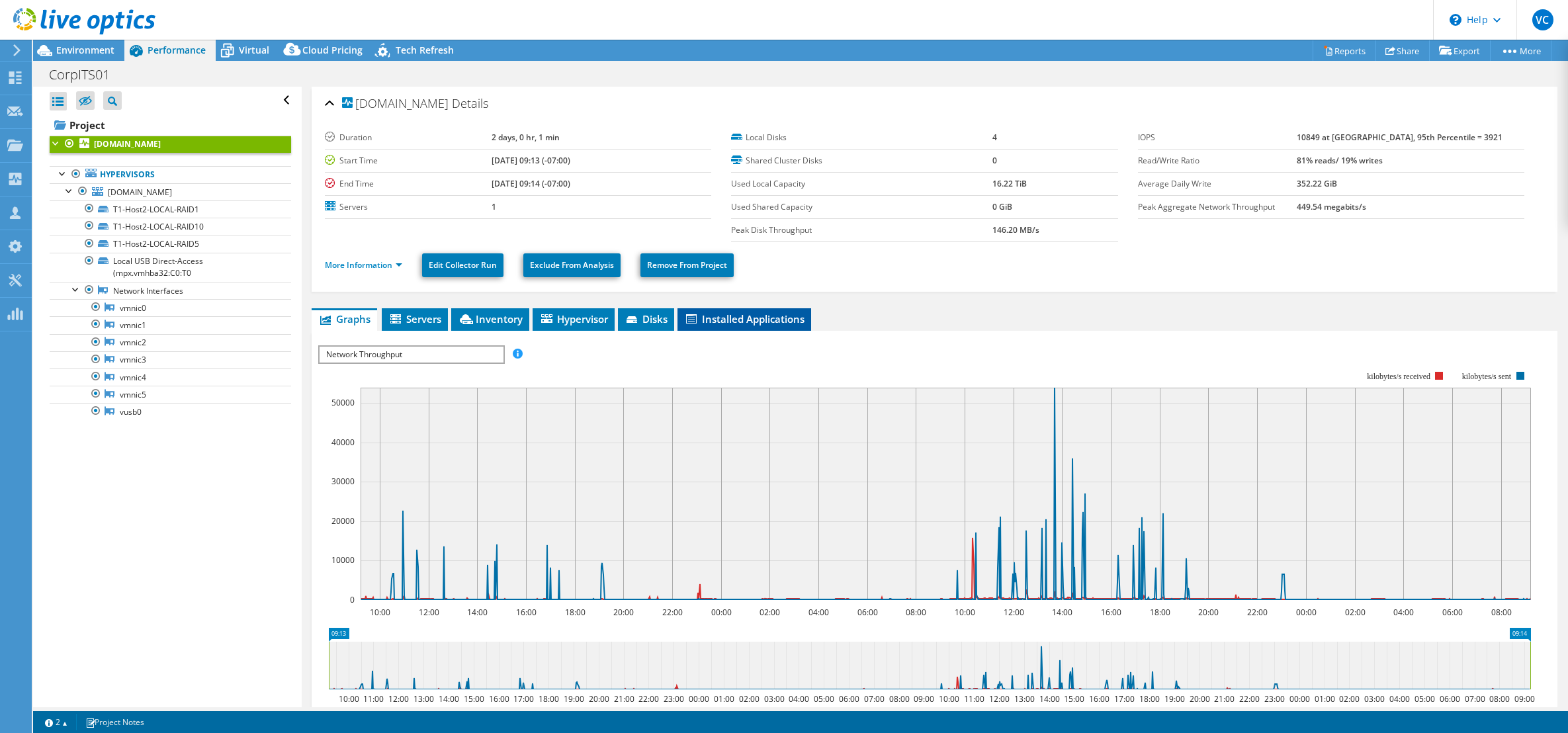
click at [769, 322] on span "Installed Applications" at bounding box center [744, 318] width 120 height 13
